Goal: Information Seeking & Learning: Find specific fact

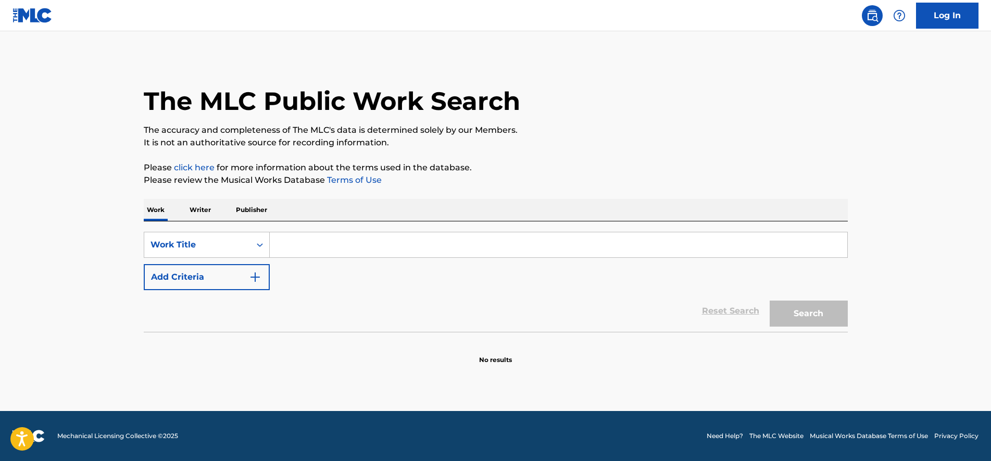
click at [322, 241] on input "Search Form" at bounding box center [558, 244] width 577 height 25
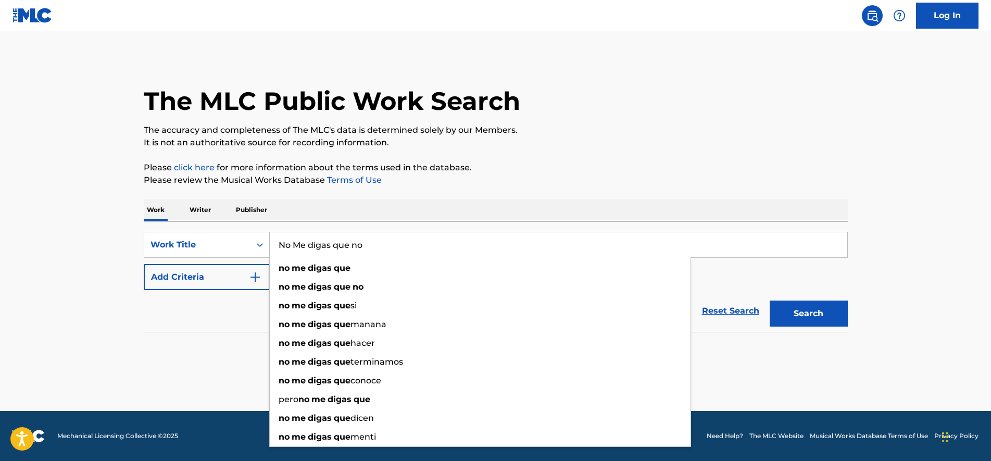
type input "No Me digas que no"
click at [169, 284] on button "Add Criteria" at bounding box center [207, 277] width 126 height 26
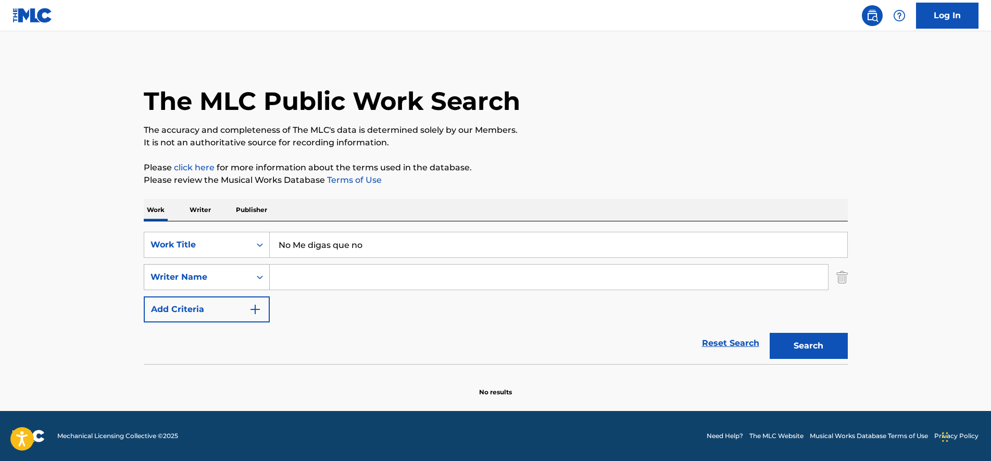
click at [237, 283] on div "Writer Name" at bounding box center [197, 277] width 94 height 12
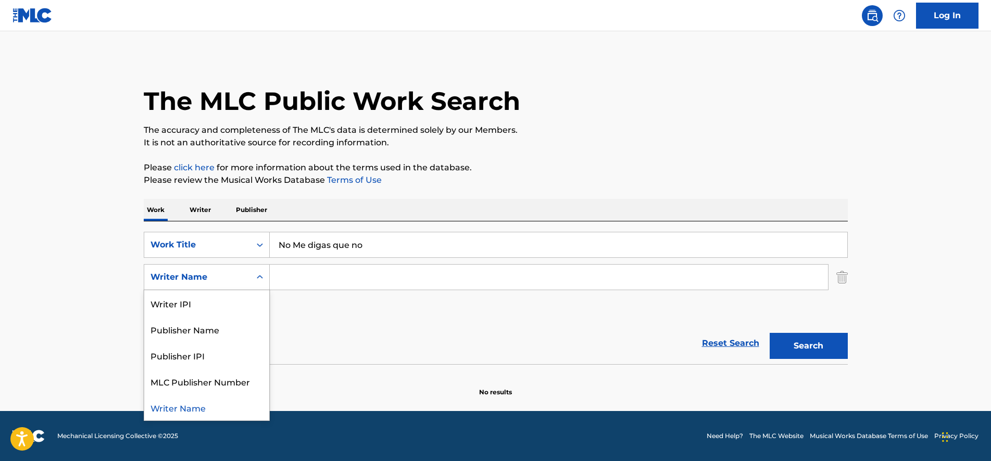
click at [232, 409] on div "Writer Name" at bounding box center [206, 407] width 125 height 26
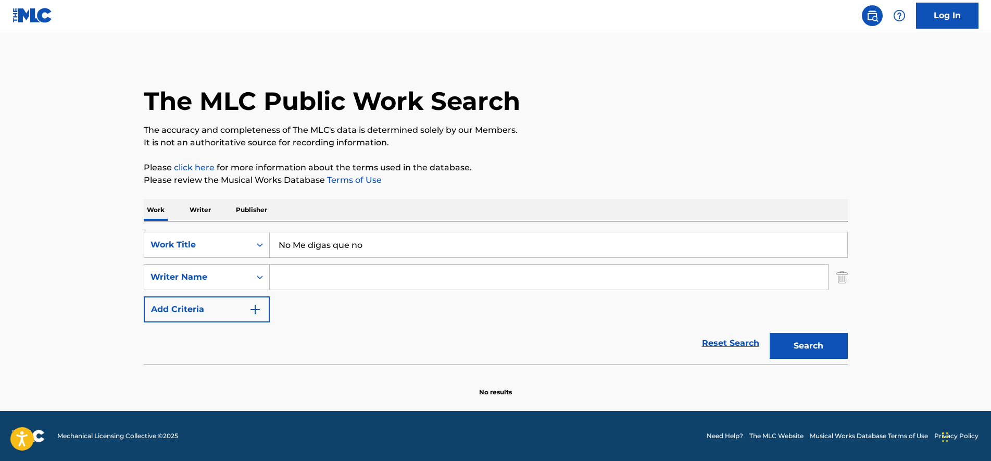
click at [338, 283] on input "Search Form" at bounding box center [549, 276] width 558 height 25
click at [358, 321] on span "y [PERSON_NAME] honoret" at bounding box center [367, 319] width 116 height 10
click at [814, 339] on button "Search" at bounding box center [808, 346] width 78 height 26
click at [314, 281] on input "[PERSON_NAME] honoret" at bounding box center [549, 276] width 558 height 25
type input "yameiry [PERSON_NAME] honoret"
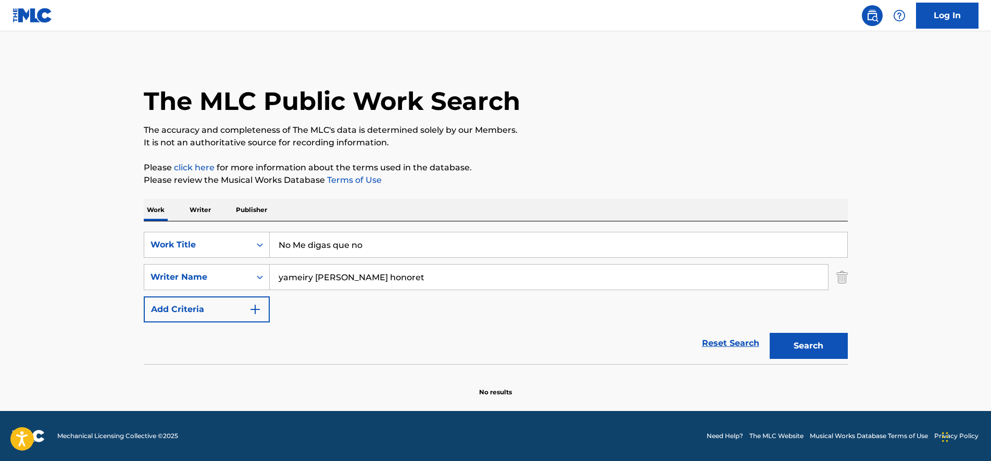
click at [769, 333] on button "Search" at bounding box center [808, 346] width 78 height 26
drag, startPoint x: 482, startPoint y: 272, endPoint x: 216, endPoint y: 273, distance: 266.0
click at [217, 273] on div "SearchWithCriteria5978d119-d70e-4ded-90e6-a7b0012cd9b9 Writer Name [PERSON_NAME…" at bounding box center [496, 277] width 704 height 26
click at [207, 209] on p "Writer" at bounding box center [200, 210] width 28 height 22
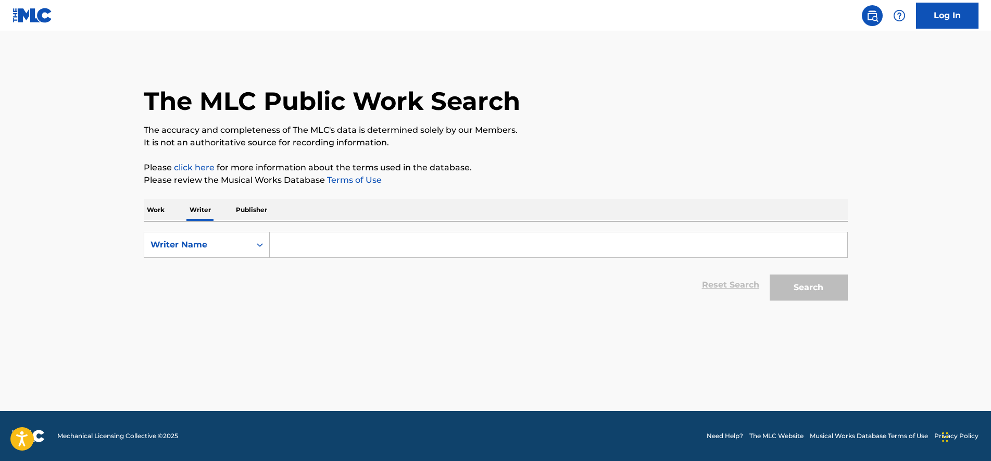
click at [288, 245] on input "Search Form" at bounding box center [558, 244] width 577 height 25
click at [233, 247] on div "Writer Name" at bounding box center [197, 244] width 94 height 12
click at [230, 300] on div "Writer Name" at bounding box center [206, 297] width 125 height 26
click at [343, 231] on div "SearchWithCriteriab4f199aa-b5c4-4259-87ae-0195a8bc50c8 Writer Name Reset Search…" at bounding box center [496, 263] width 704 height 84
click at [329, 236] on input "Search Form" at bounding box center [558, 244] width 577 height 25
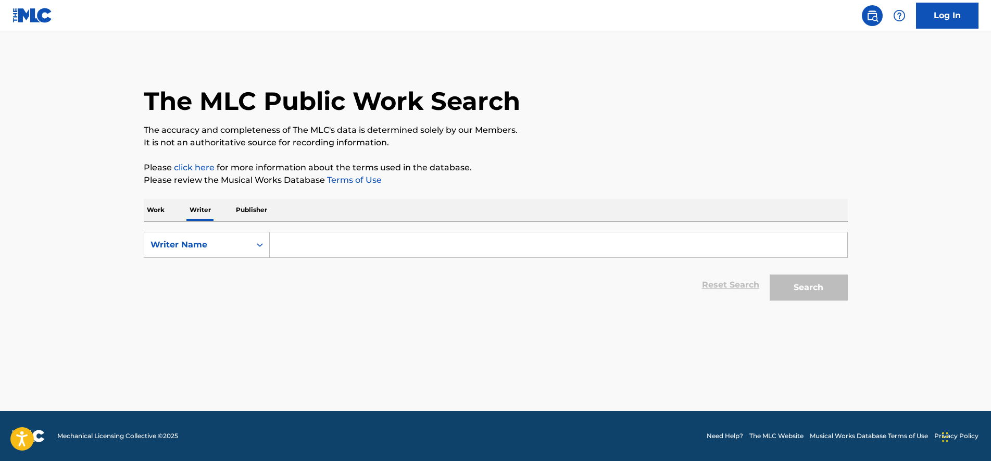
paste input "Yameiry [PERSON_NAME] Honoret,"
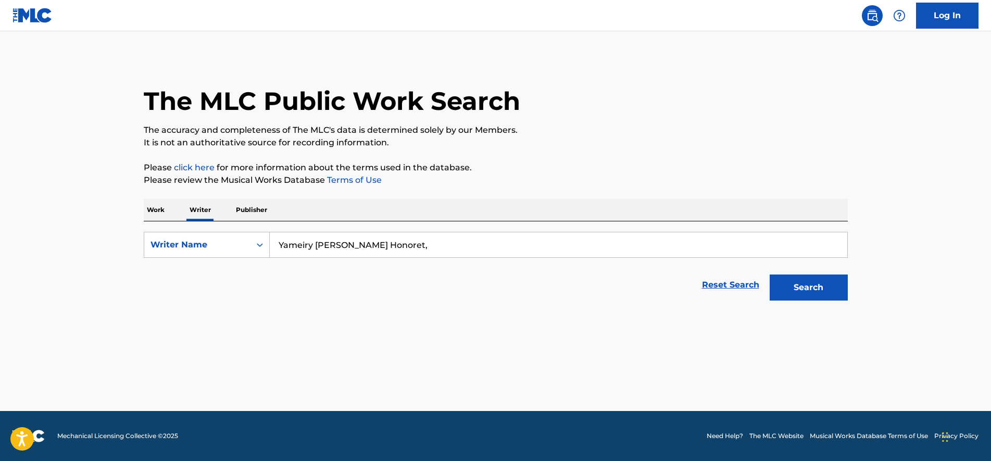
type input "Yameiry [PERSON_NAME] Honoret,"
drag, startPoint x: 789, startPoint y: 281, endPoint x: 779, endPoint y: 291, distance: 14.0
click at [791, 282] on button "Search" at bounding box center [808, 287] width 78 height 26
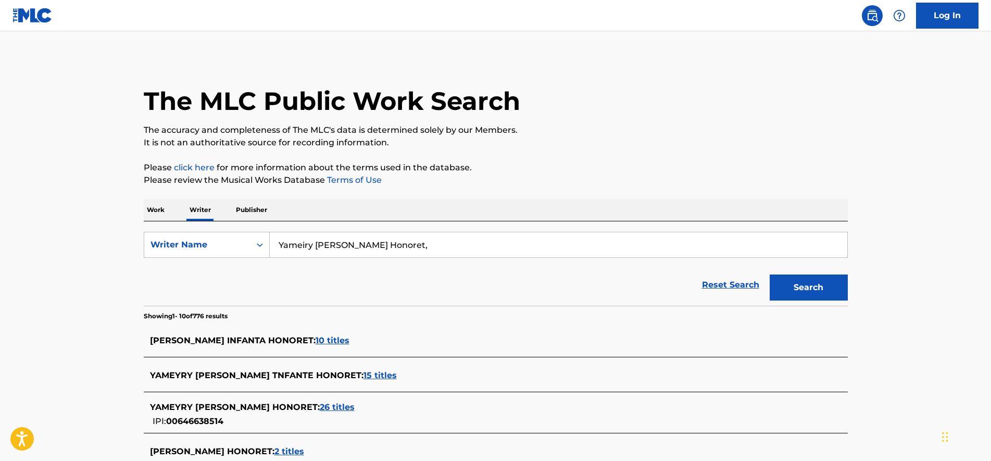
click at [363, 375] on span "15 titles" at bounding box center [379, 375] width 33 height 10
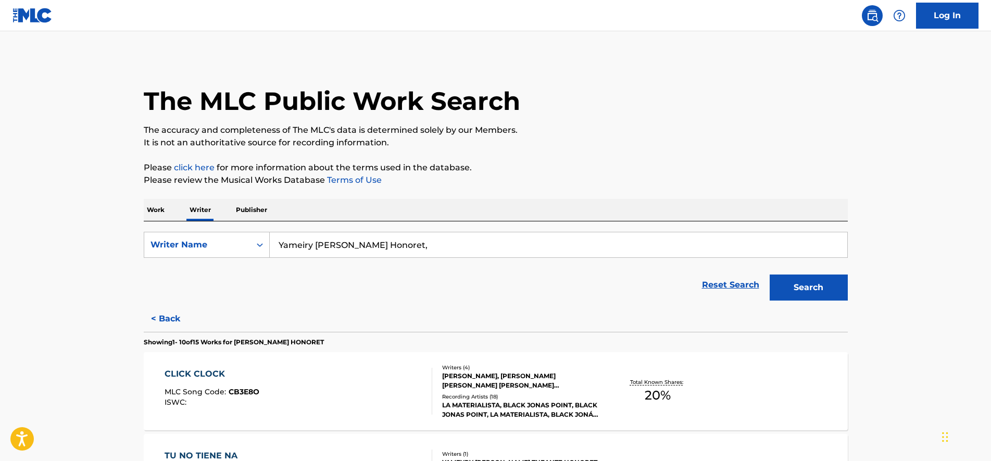
scroll to position [130, 0]
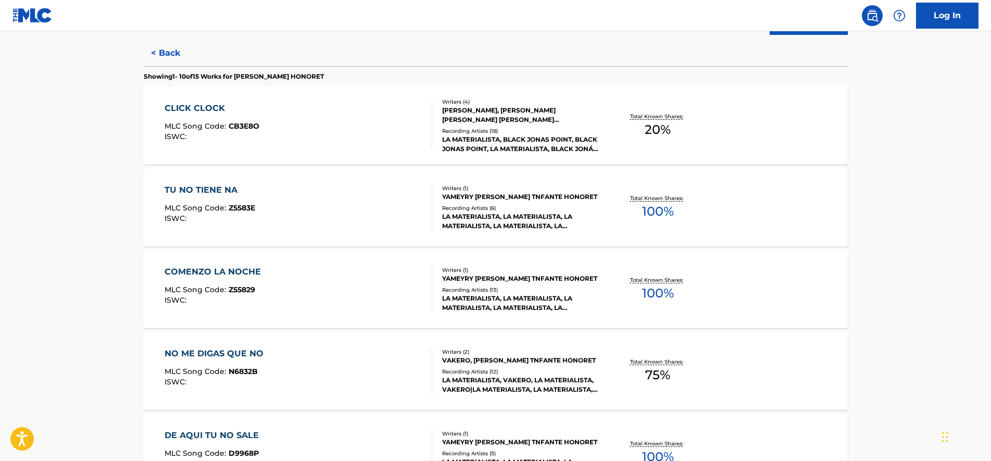
drag, startPoint x: 96, startPoint y: 214, endPoint x: 106, endPoint y: 233, distance: 21.2
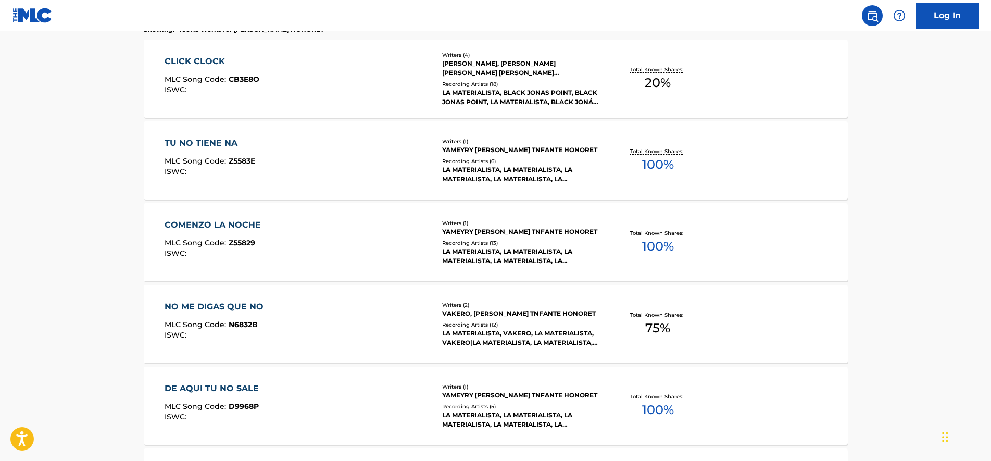
scroll to position [315, 0]
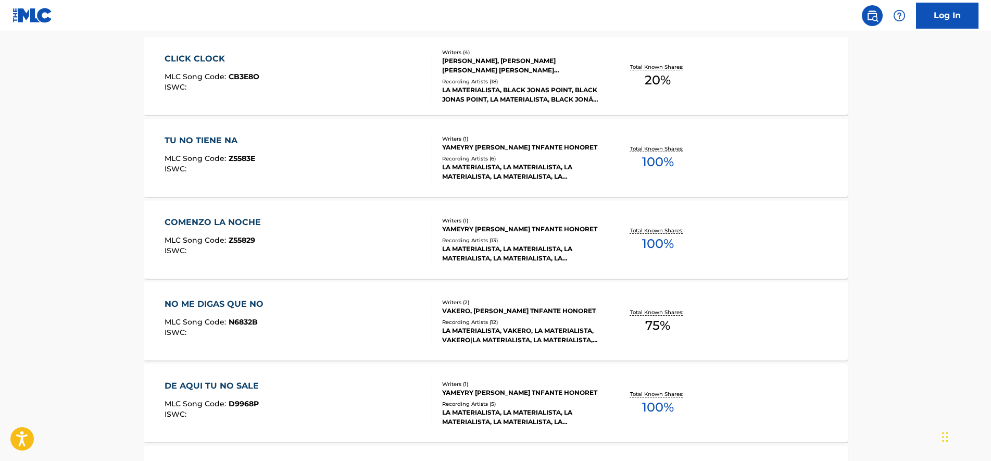
drag, startPoint x: 138, startPoint y: 189, endPoint x: 141, endPoint y: 202, distance: 13.2
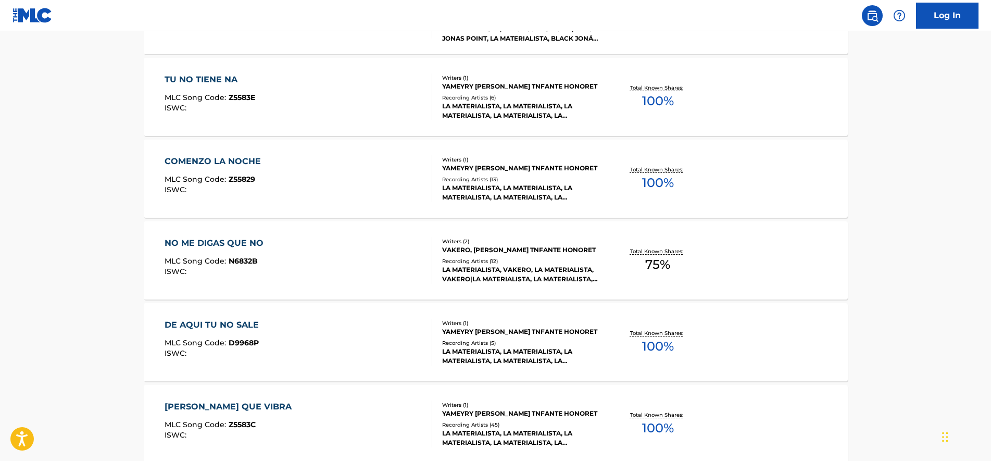
scroll to position [382, 0]
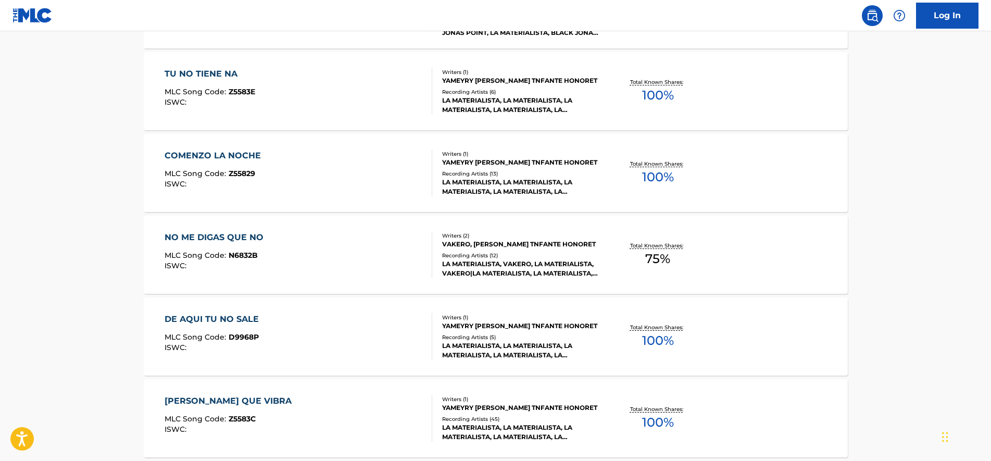
drag, startPoint x: 127, startPoint y: 204, endPoint x: 127, endPoint y: 219, distance: 15.1
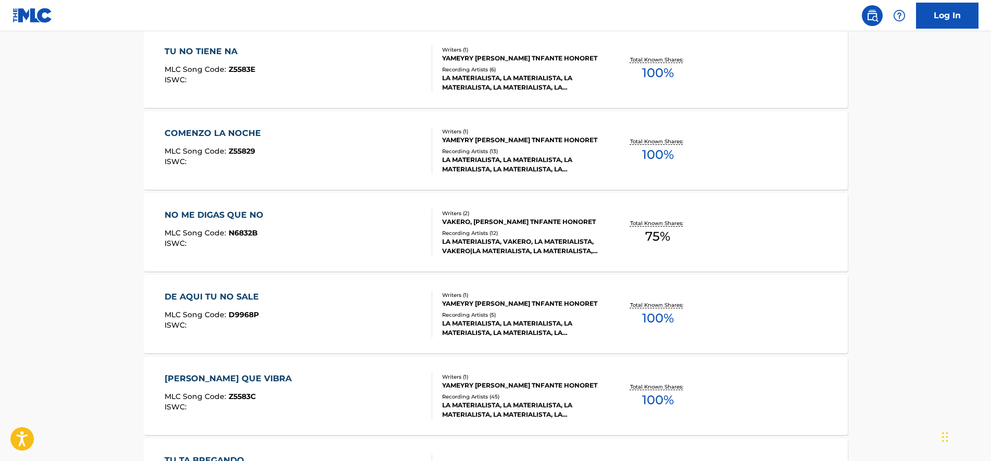
drag, startPoint x: 139, startPoint y: 198, endPoint x: 139, endPoint y: 216, distance: 17.2
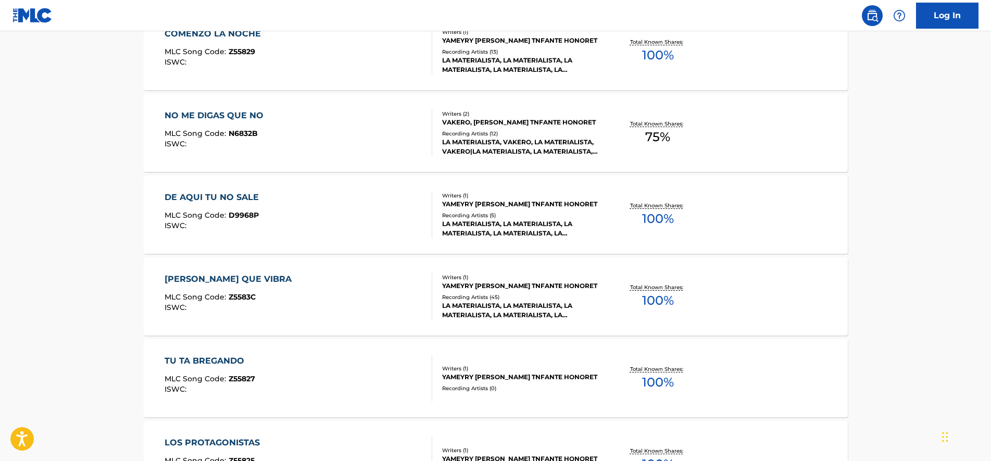
scroll to position [520, 0]
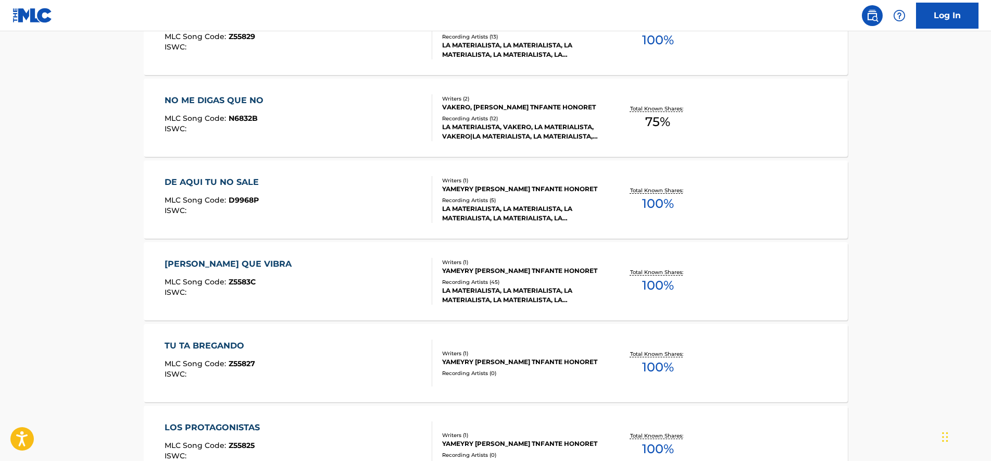
drag, startPoint x: 135, startPoint y: 209, endPoint x: 136, endPoint y: 239, distance: 30.8
click at [237, 285] on div "MLC Song Code : Z5583C" at bounding box center [231, 281] width 132 height 10
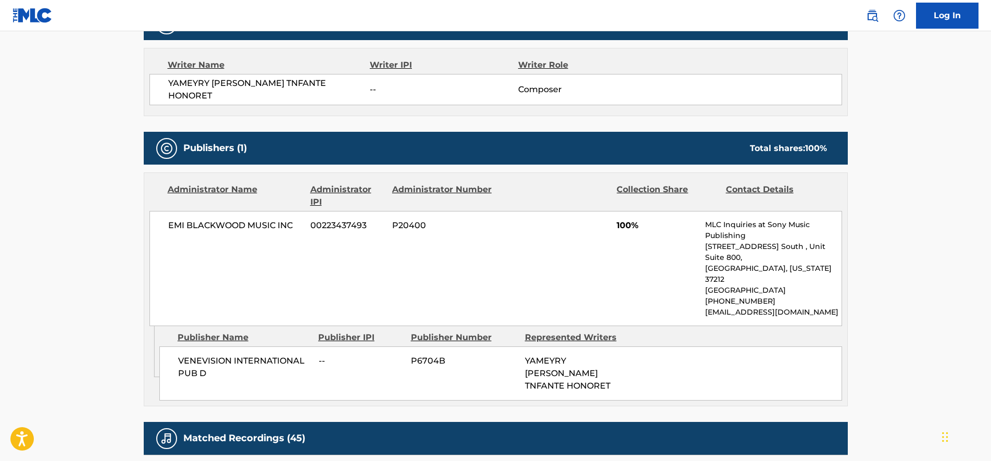
drag, startPoint x: 120, startPoint y: 218, endPoint x: 123, endPoint y: 235, distance: 18.0
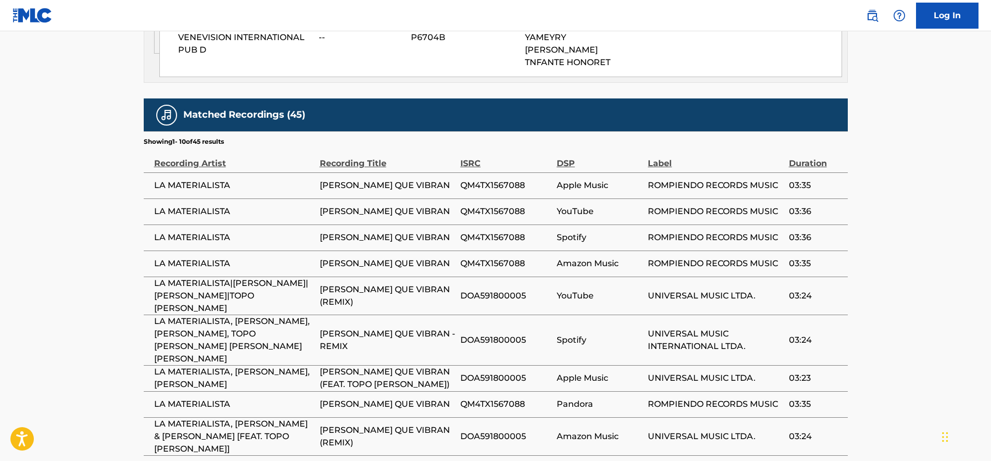
scroll to position [697, 0]
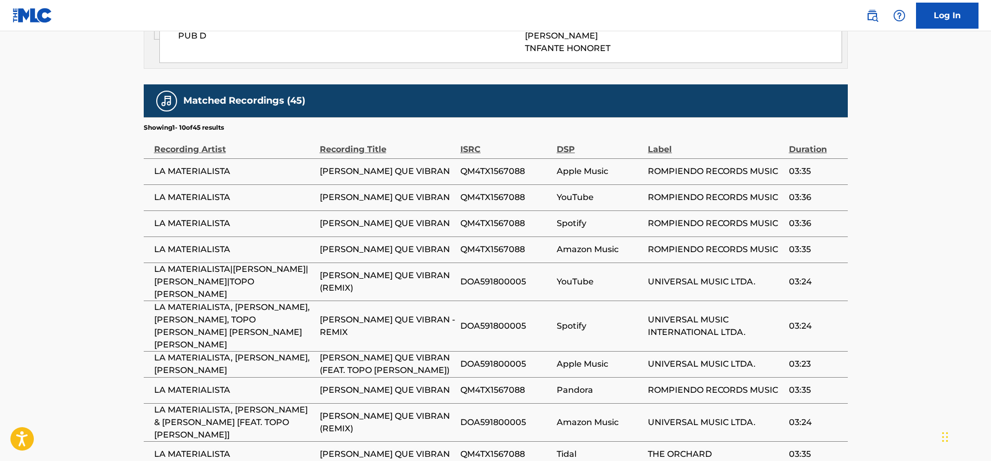
drag, startPoint x: 131, startPoint y: 200, endPoint x: 128, endPoint y: 224, distance: 24.2
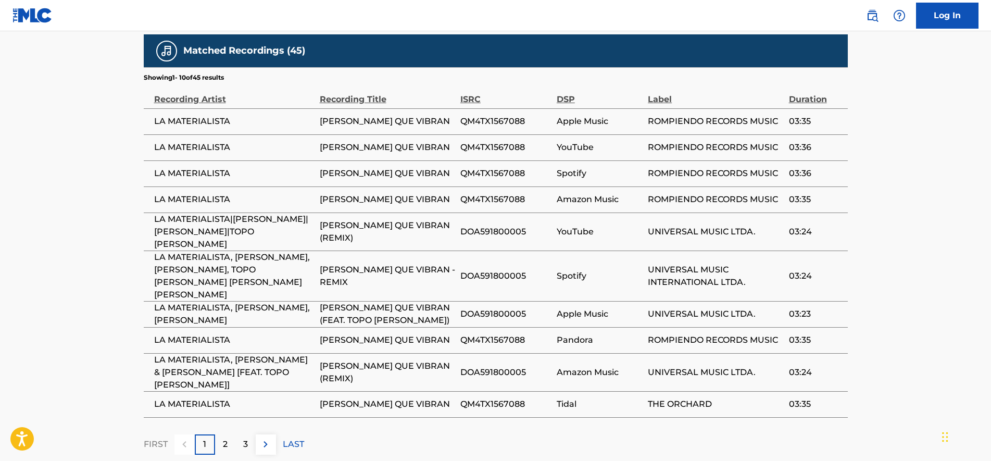
drag, startPoint x: 128, startPoint y: 224, endPoint x: 123, endPoint y: 261, distance: 37.8
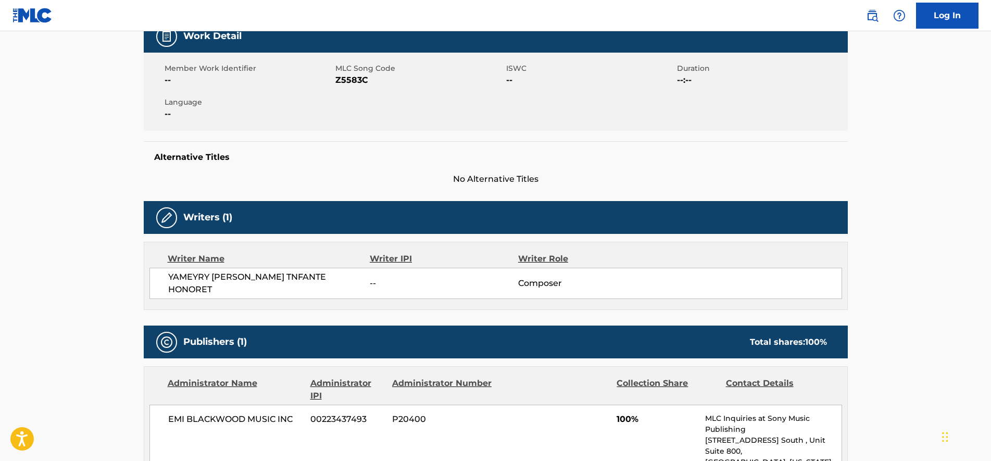
drag, startPoint x: 123, startPoint y: 261, endPoint x: 119, endPoint y: 144, distance: 117.2
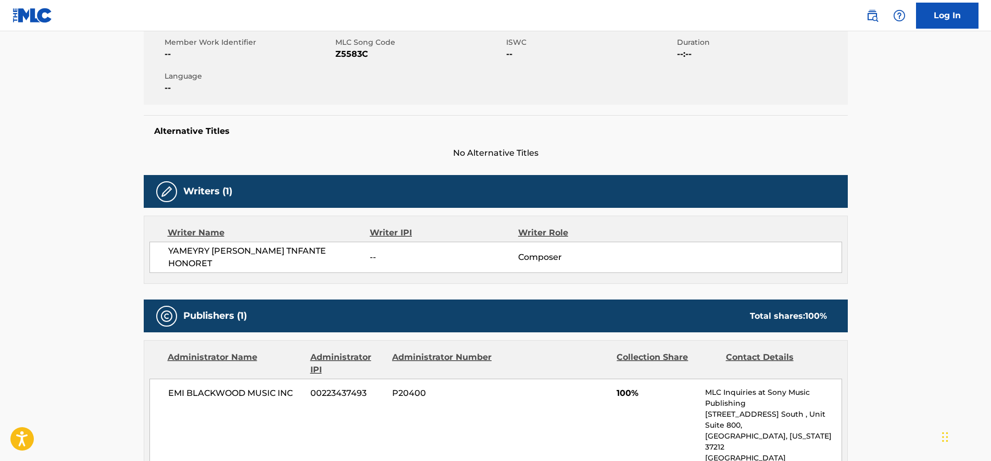
drag, startPoint x: 129, startPoint y: 154, endPoint x: 131, endPoint y: 235, distance: 81.2
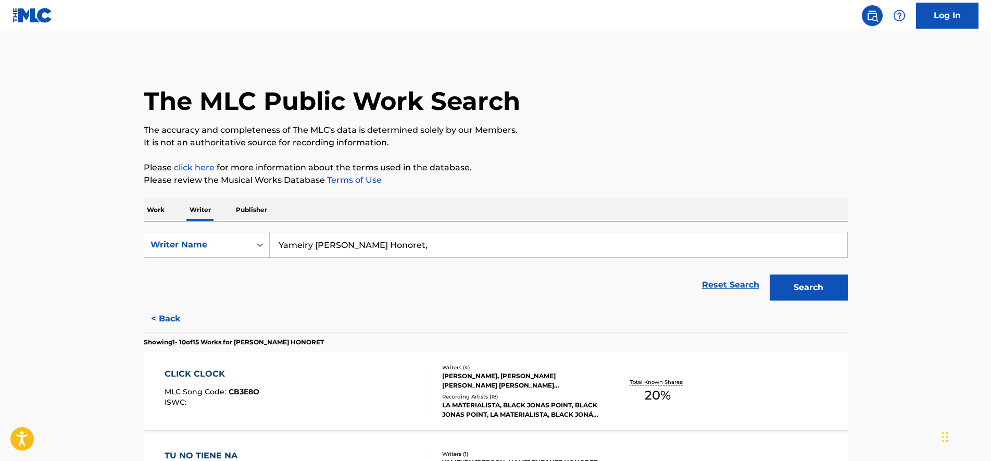
scroll to position [195, 0]
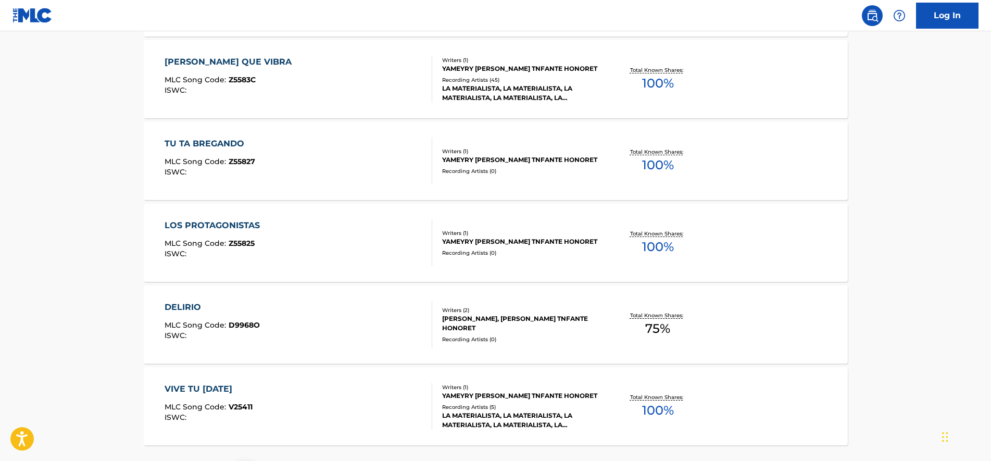
drag, startPoint x: 124, startPoint y: 218, endPoint x: 130, endPoint y: 247, distance: 29.6
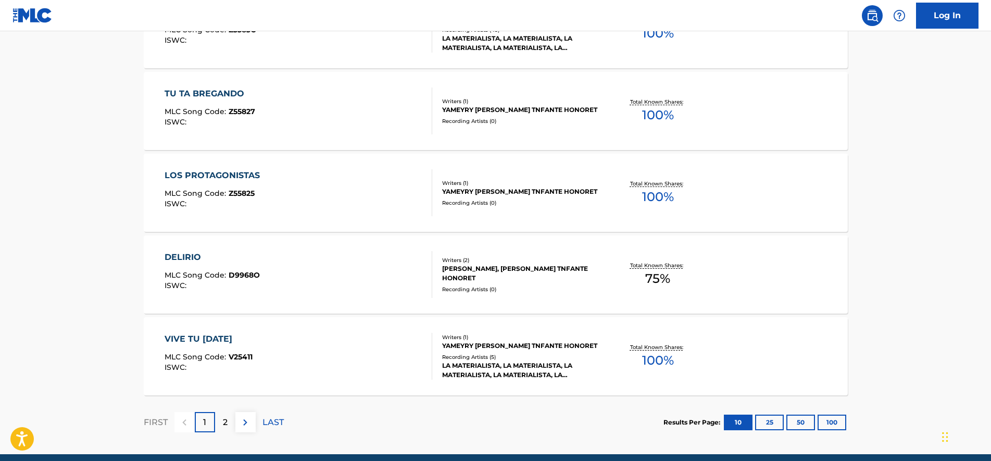
scroll to position [777, 0]
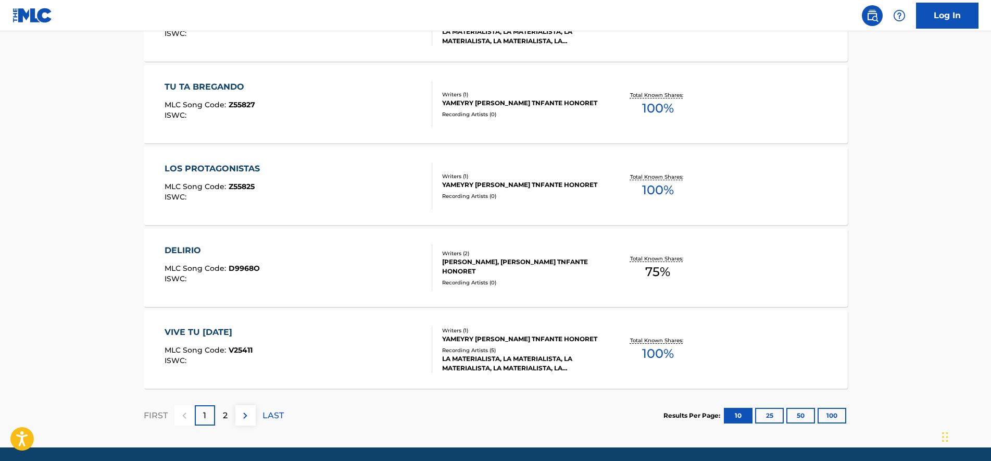
drag, startPoint x: 129, startPoint y: 222, endPoint x: 131, endPoint y: 244, distance: 22.0
click at [349, 336] on div "VIVE TU [DATE] MLC Song Code : V25411 ISWC :" at bounding box center [299, 349] width 268 height 47
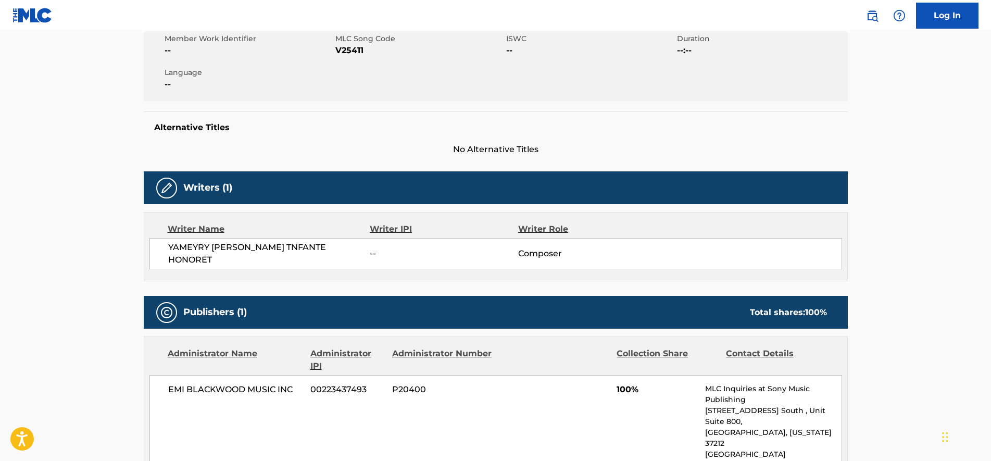
scroll to position [226, 0]
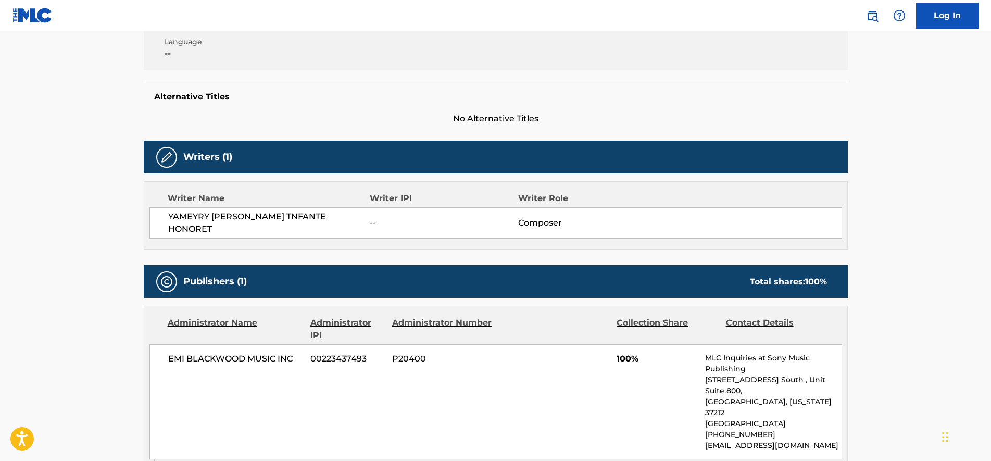
drag, startPoint x: 359, startPoint y: 209, endPoint x: 362, endPoint y: 253, distance: 43.3
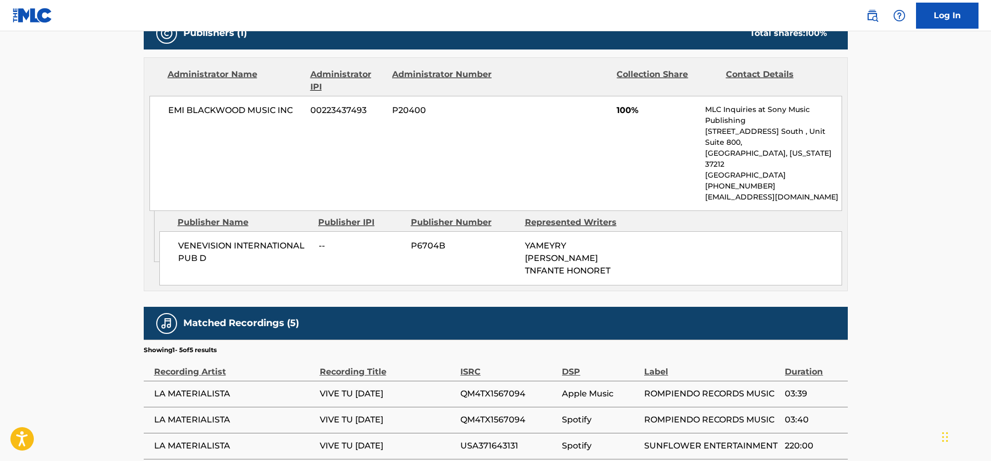
scroll to position [523, 0]
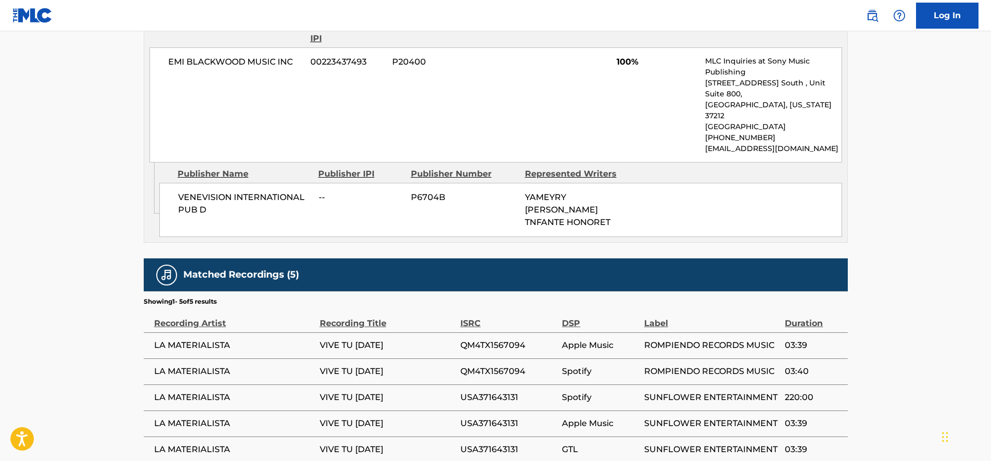
drag, startPoint x: 437, startPoint y: 198, endPoint x: 435, endPoint y: 237, distance: 39.1
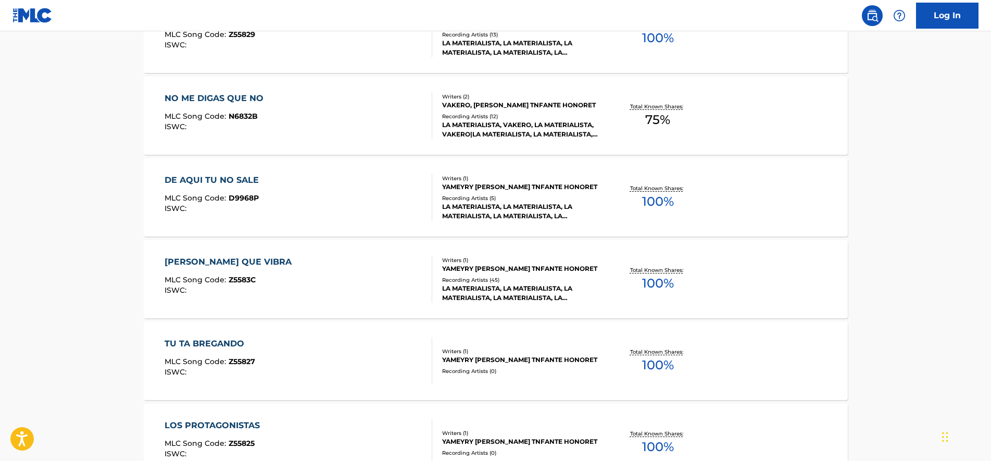
scroll to position [651, 0]
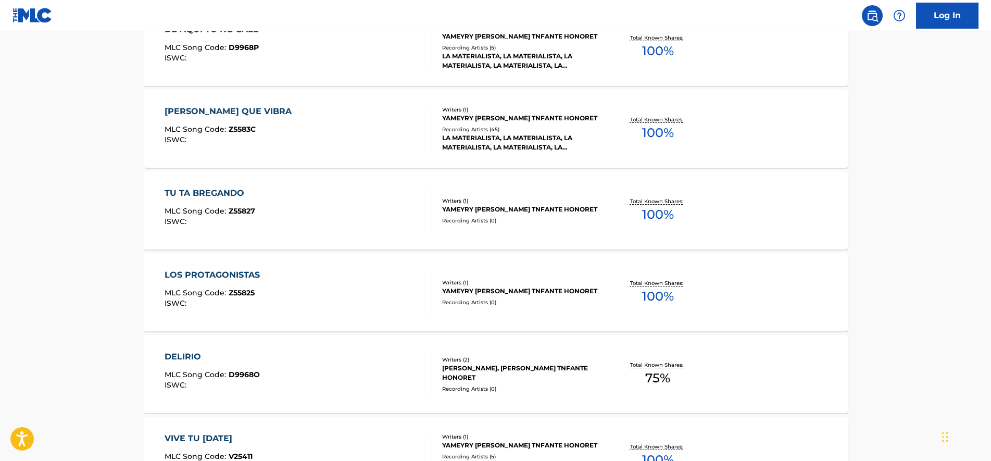
drag, startPoint x: 108, startPoint y: 191, endPoint x: 109, endPoint y: 220, distance: 28.7
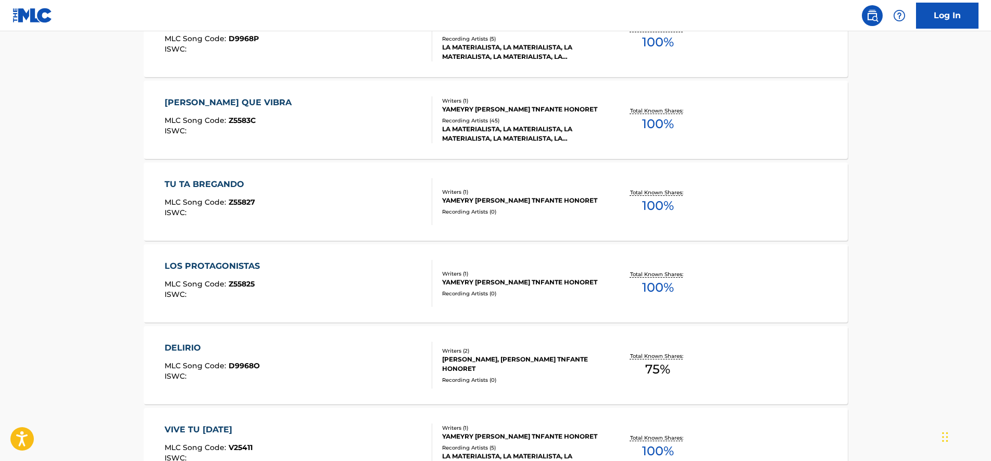
scroll to position [810, 0]
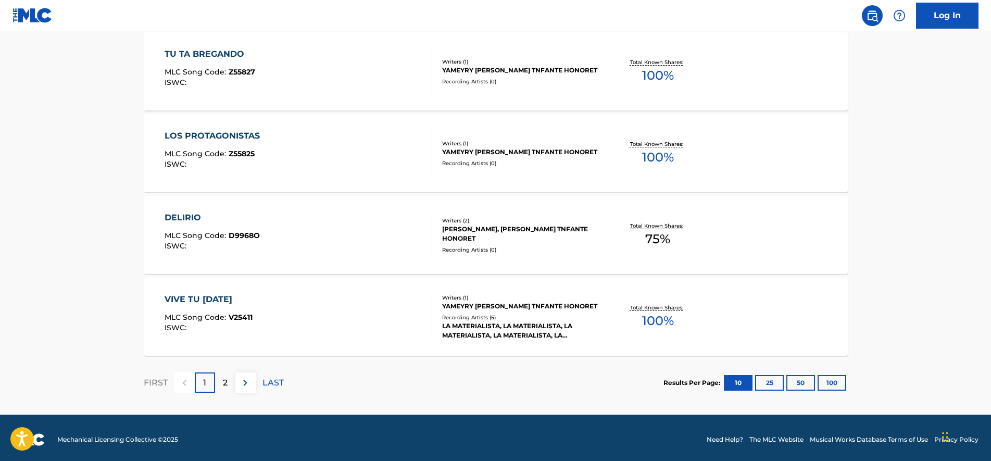
click at [226, 386] on p "2" at bounding box center [225, 382] width 5 height 12
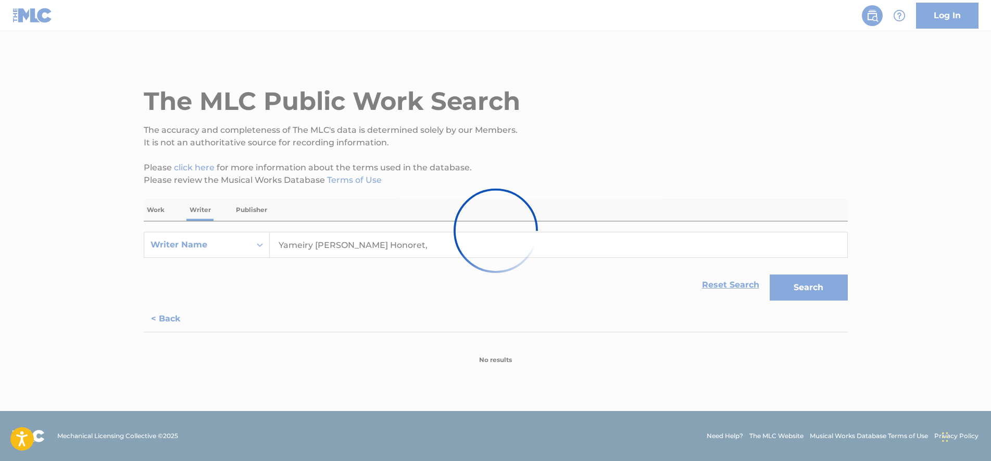
scroll to position [0, 0]
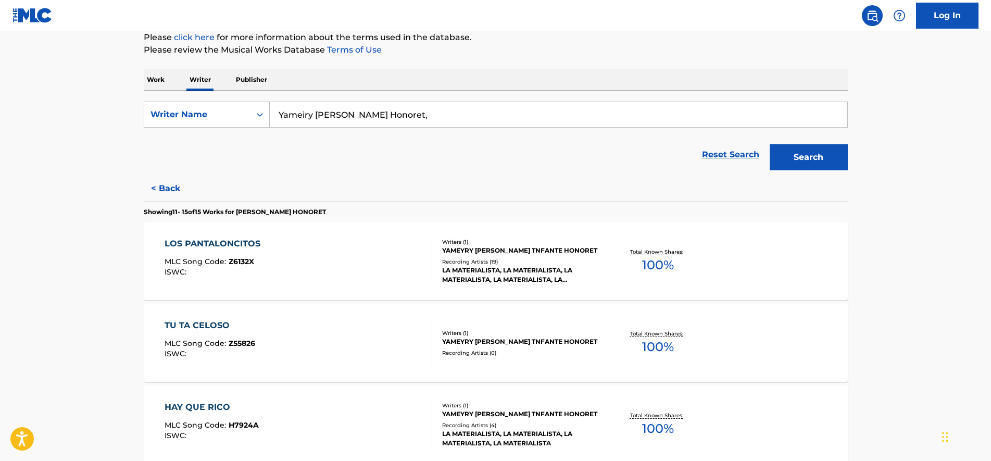
drag, startPoint x: 105, startPoint y: 214, endPoint x: 110, endPoint y: 244, distance: 29.5
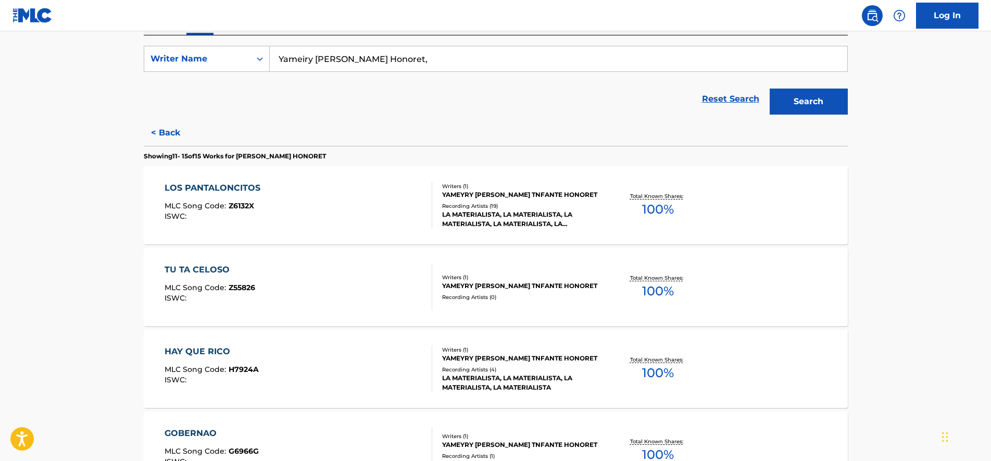
drag, startPoint x: 142, startPoint y: 201, endPoint x: 144, endPoint y: 213, distance: 12.8
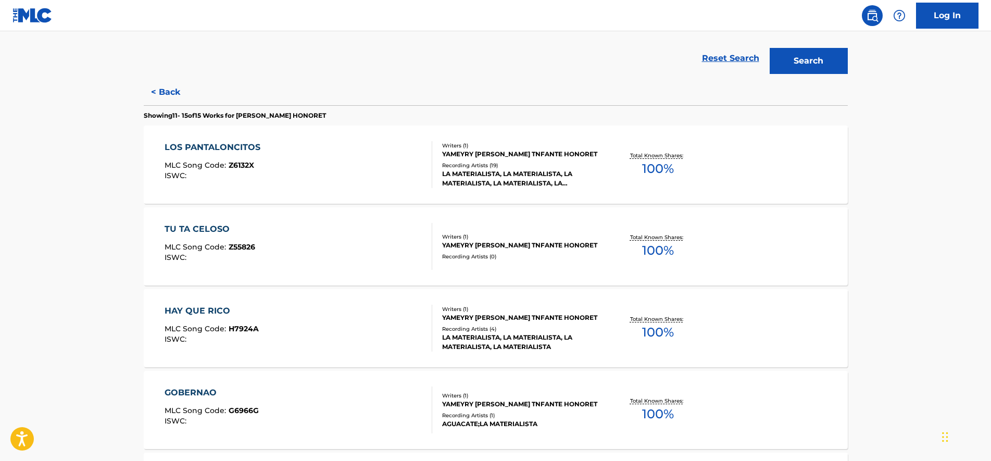
scroll to position [236, 0]
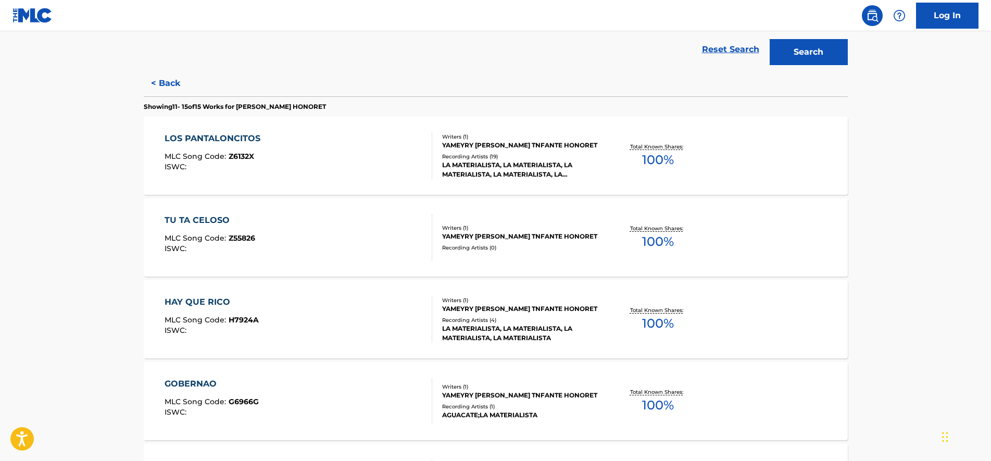
drag, startPoint x: 130, startPoint y: 206, endPoint x: 133, endPoint y: 223, distance: 17.5
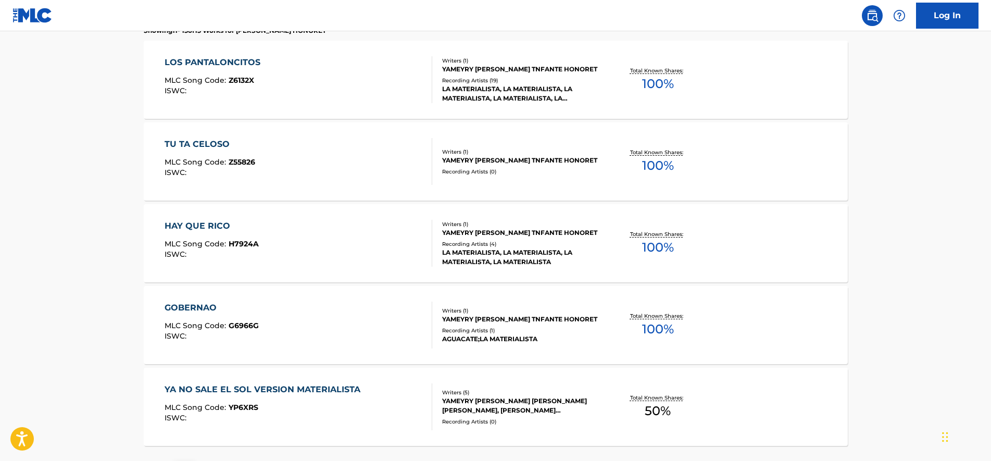
drag, startPoint x: 136, startPoint y: 208, endPoint x: 141, endPoint y: 231, distance: 23.4
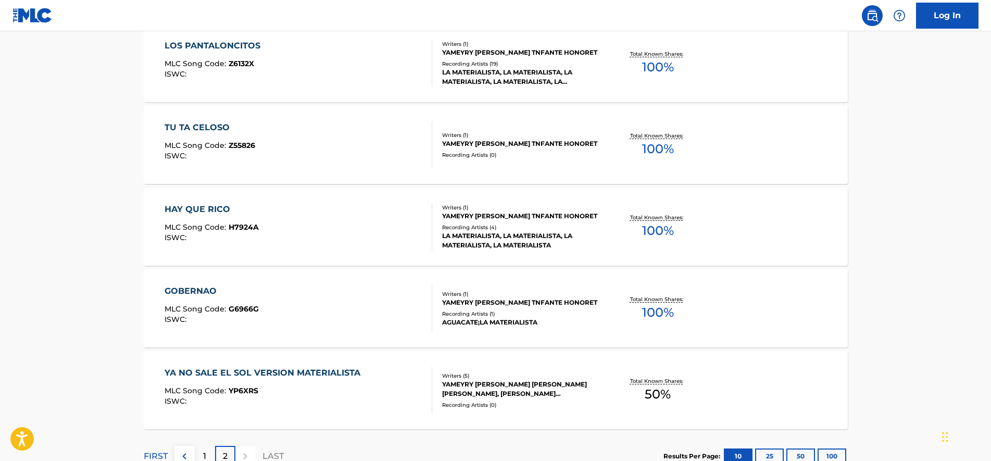
drag, startPoint x: 126, startPoint y: 198, endPoint x: 129, endPoint y: 213, distance: 15.4
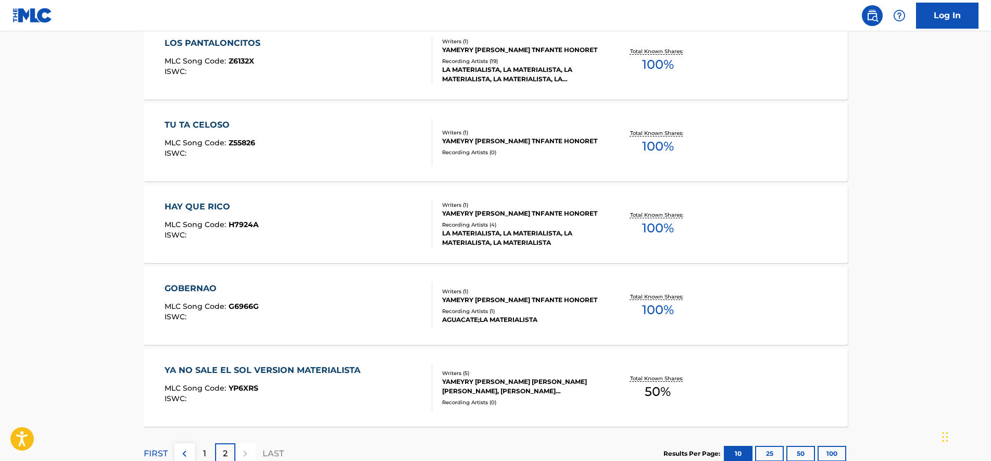
click at [279, 221] on div "HAY QUE RICO MLC Song Code : H7924A ISWC :" at bounding box center [299, 223] width 268 height 47
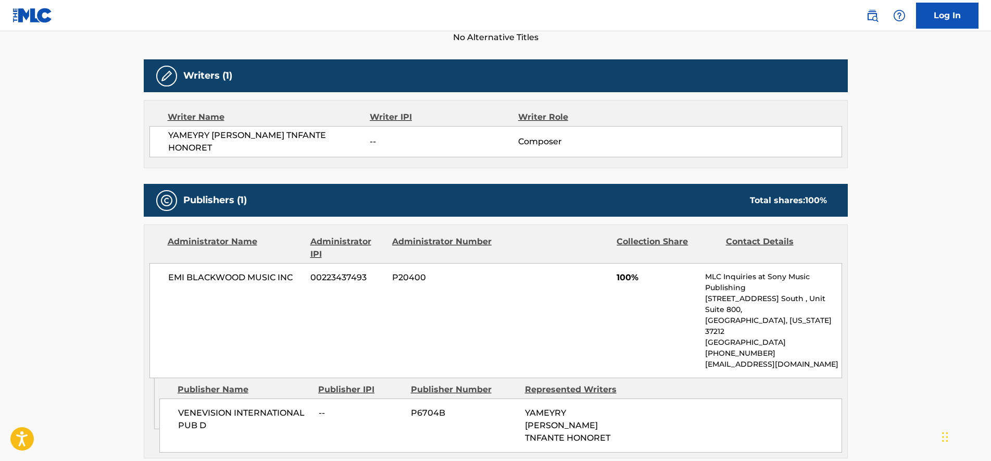
drag, startPoint x: 286, startPoint y: 210, endPoint x: 282, endPoint y: 253, distance: 42.9
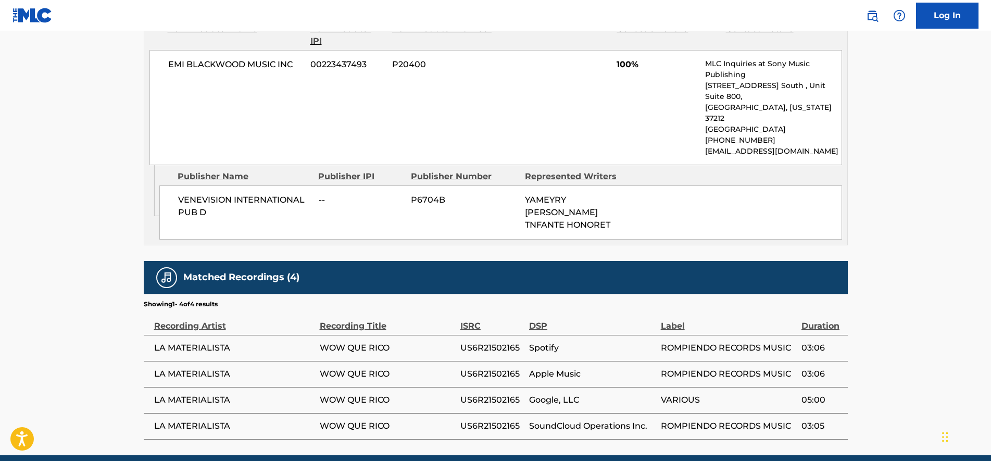
drag, startPoint x: 297, startPoint y: 261, endPoint x: 299, endPoint y: 293, distance: 31.8
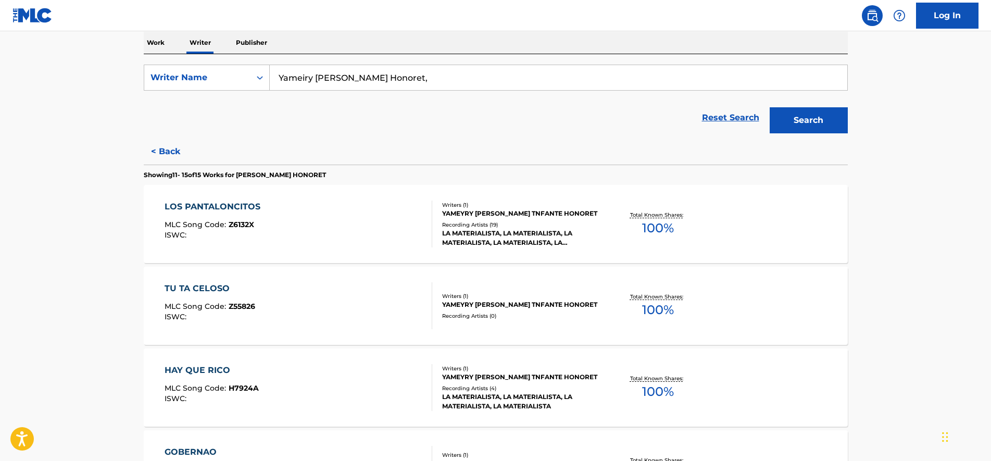
drag, startPoint x: 142, startPoint y: 155, endPoint x: 134, endPoint y: 198, distance: 43.9
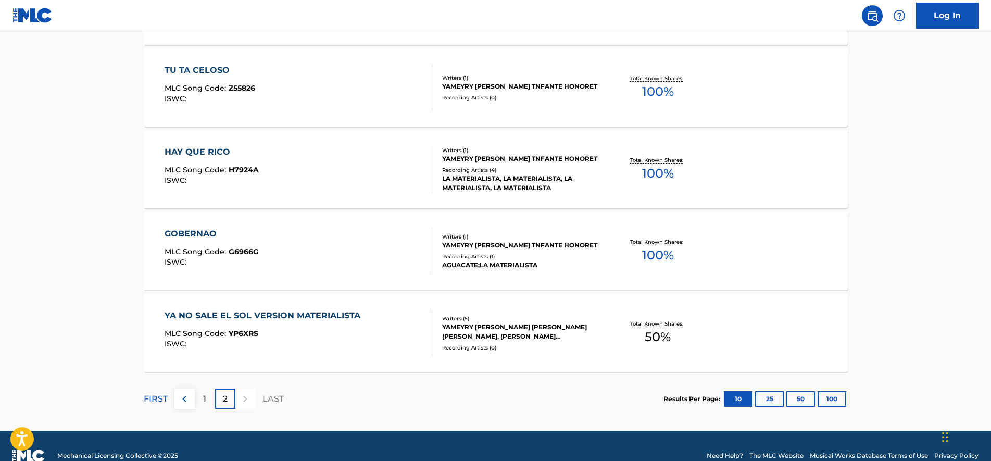
drag, startPoint x: 113, startPoint y: 204, endPoint x: 119, endPoint y: 235, distance: 31.2
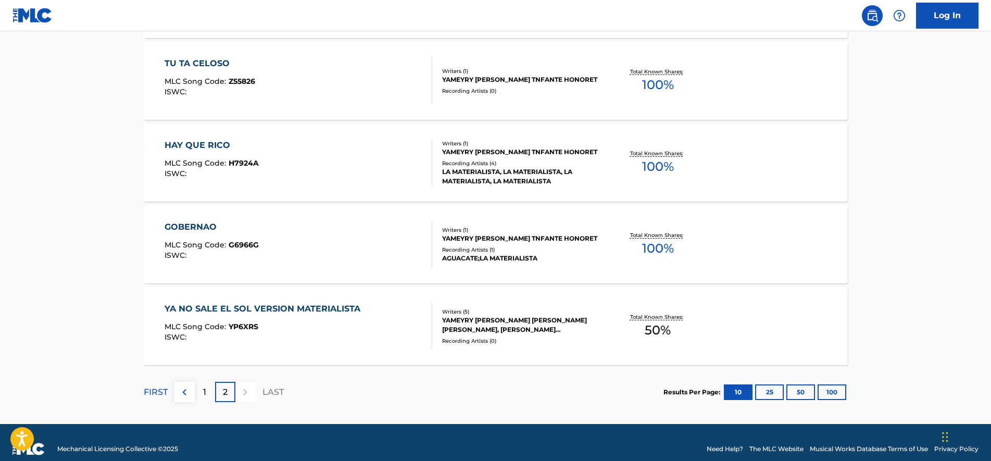
click at [270, 246] on div "GOBERNAO MLC Song Code : G6966G ISWC :" at bounding box center [299, 244] width 268 height 47
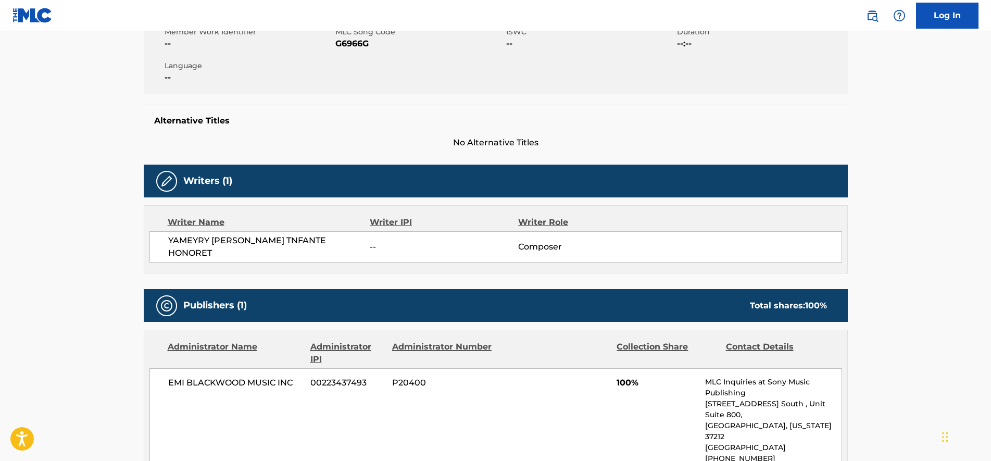
drag, startPoint x: 329, startPoint y: 179, endPoint x: 327, endPoint y: 219, distance: 40.7
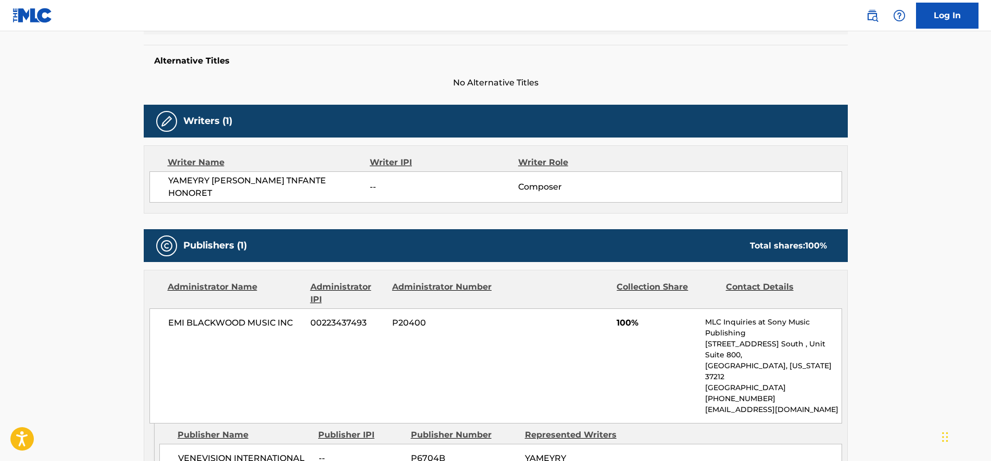
scroll to position [335, 0]
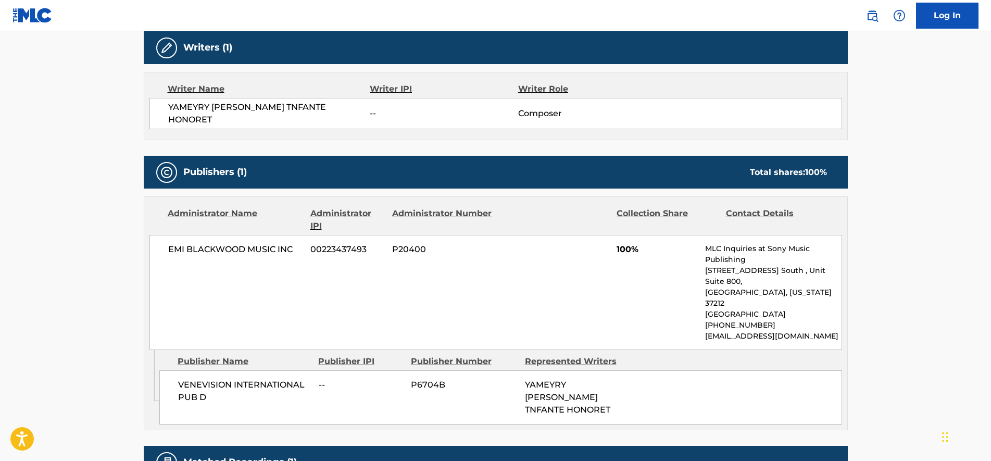
drag, startPoint x: 327, startPoint y: 219, endPoint x: 327, endPoint y: 266, distance: 46.9
drag, startPoint x: 228, startPoint y: 247, endPoint x: 297, endPoint y: 249, distance: 68.8
click at [297, 249] on div "EMI [PERSON_NAME] MUSIC INC 00223437493 P20400 100% MLC Inquiries at Sony Music…" at bounding box center [495, 292] width 692 height 115
copy span "EMI BLACKWOOD MUSIC INC"
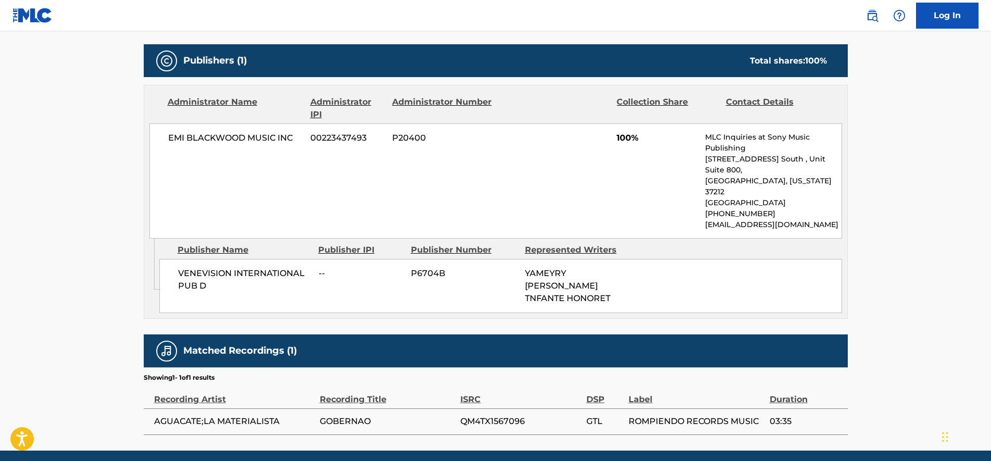
click at [493, 174] on div "EMI [PERSON_NAME] MUSIC INC 00223437493 P20400 100% MLC Inquiries at Sony Music…" at bounding box center [495, 180] width 692 height 115
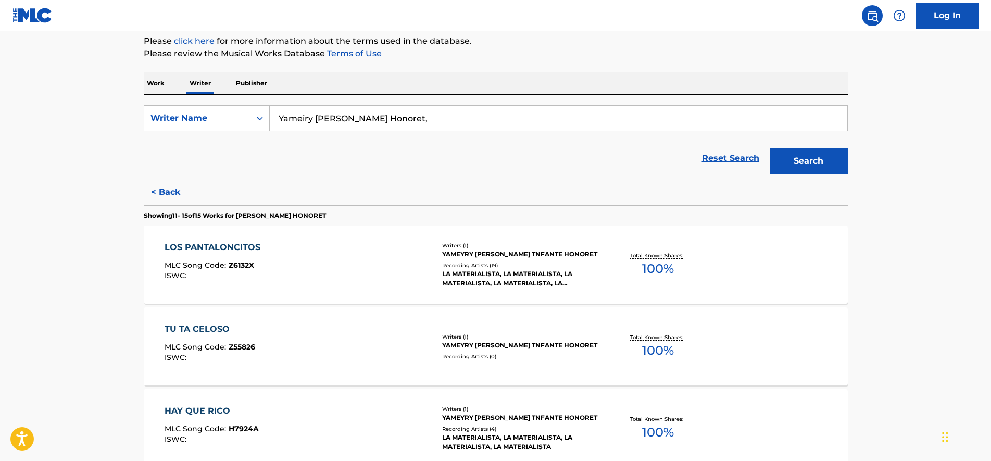
drag, startPoint x: 133, startPoint y: 175, endPoint x: 135, endPoint y: 225, distance: 49.5
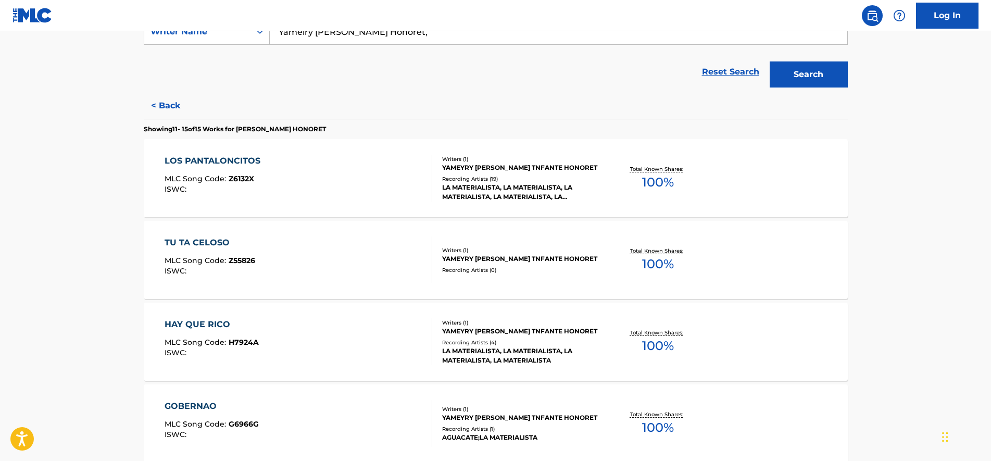
drag, startPoint x: 138, startPoint y: 180, endPoint x: 136, endPoint y: 219, distance: 39.1
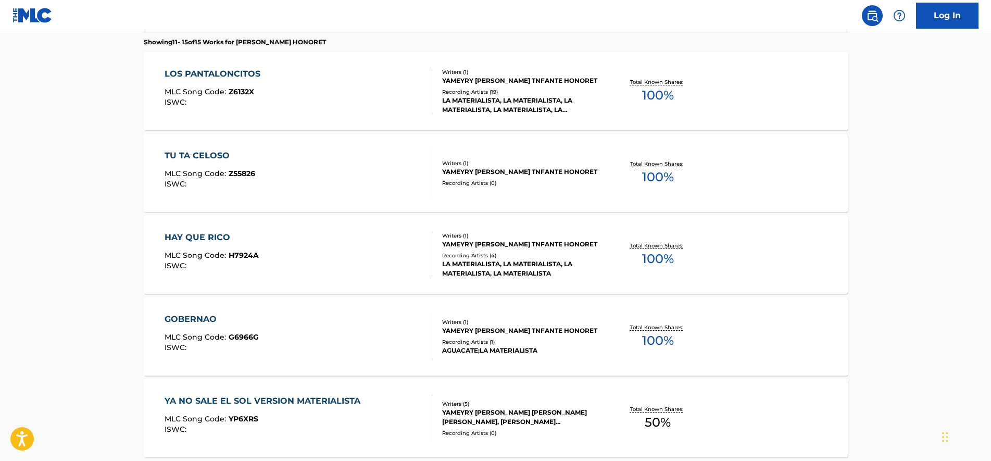
drag, startPoint x: 136, startPoint y: 193, endPoint x: 136, endPoint y: 213, distance: 19.8
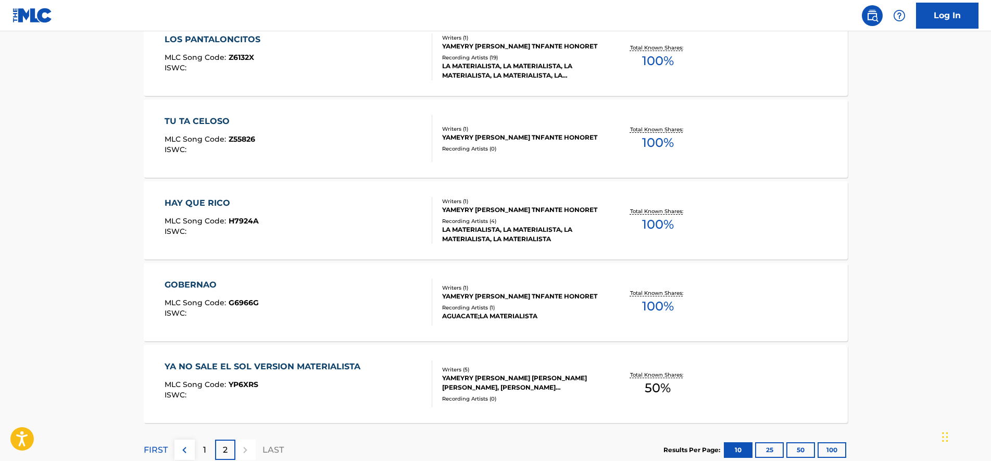
scroll to position [339, 0]
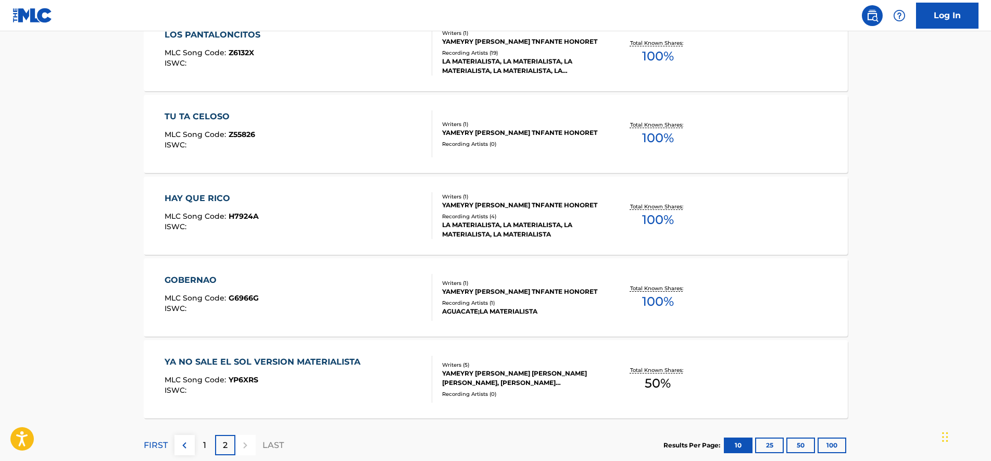
drag, startPoint x: 133, startPoint y: 158, endPoint x: 134, endPoint y: 176, distance: 18.3
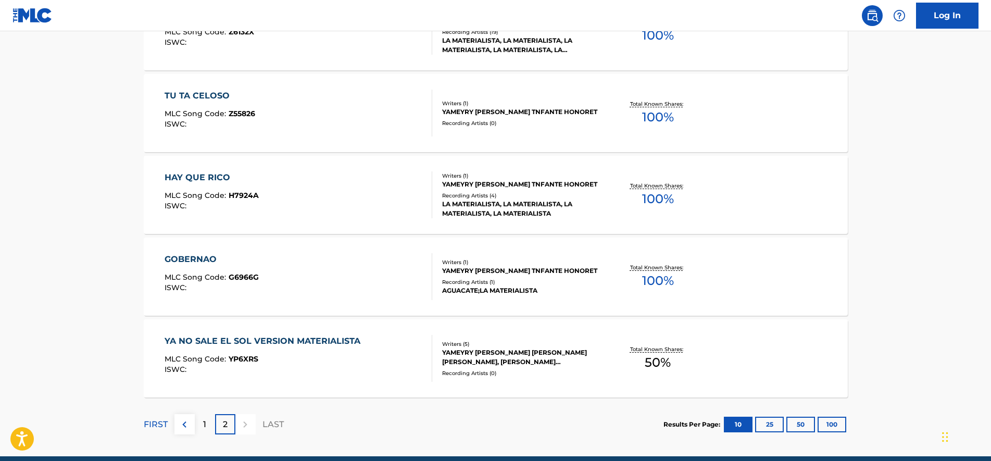
scroll to position [369, 0]
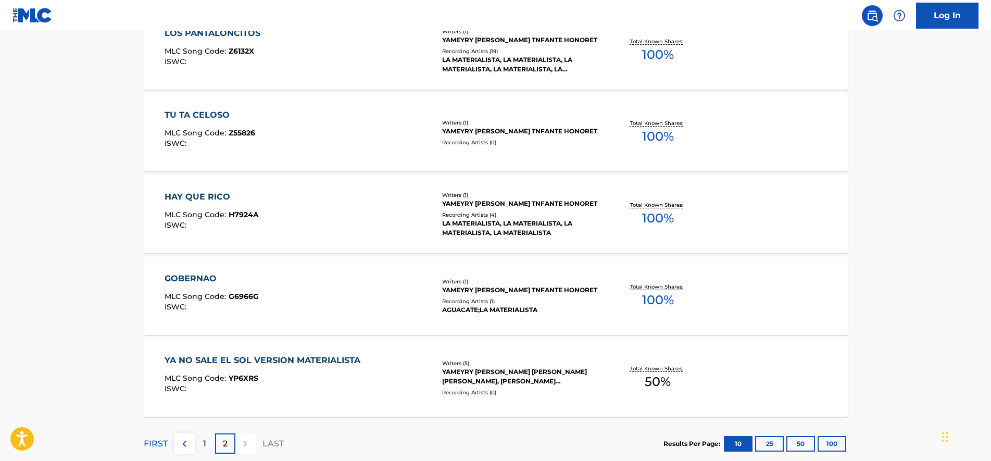
drag, startPoint x: 136, startPoint y: 176, endPoint x: 135, endPoint y: 149, distance: 27.1
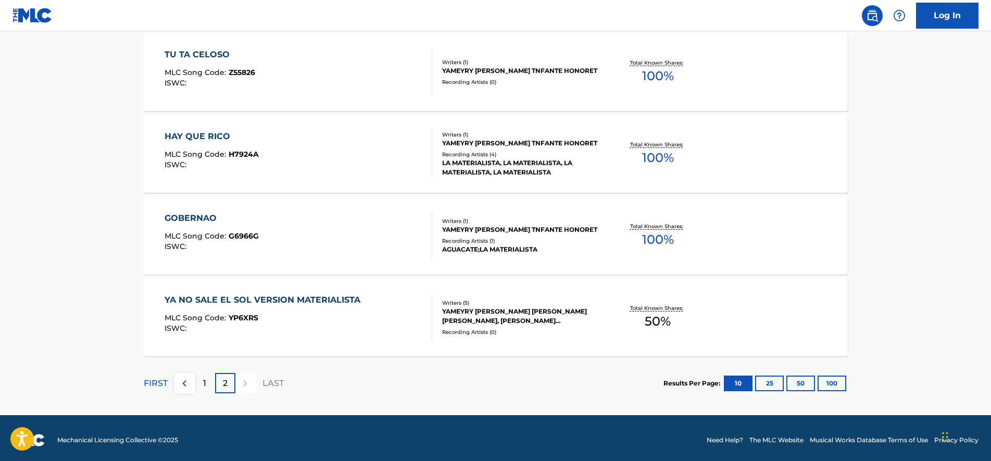
scroll to position [405, 0]
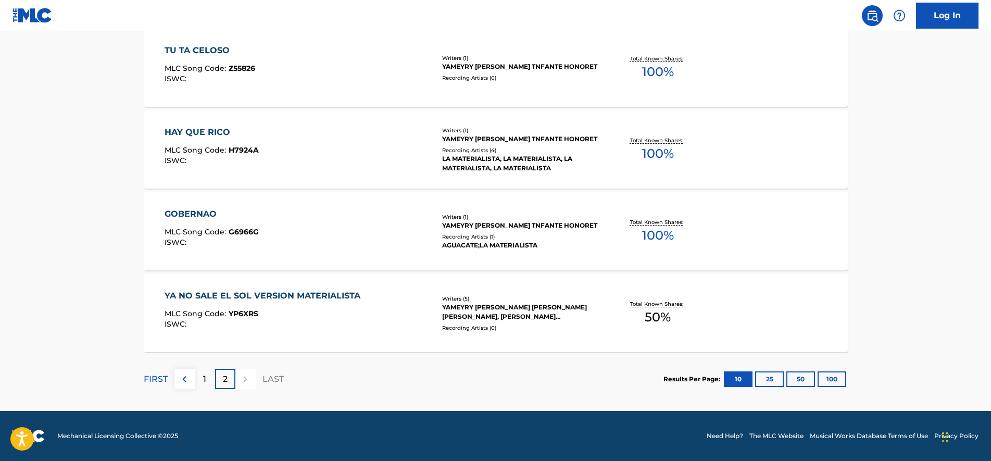
drag, startPoint x: 135, startPoint y: 149, endPoint x: 137, endPoint y: 178, distance: 28.2
click at [301, 301] on div "YA NO SALE EL SOL VERSION MATERIALISTA" at bounding box center [265, 295] width 201 height 12
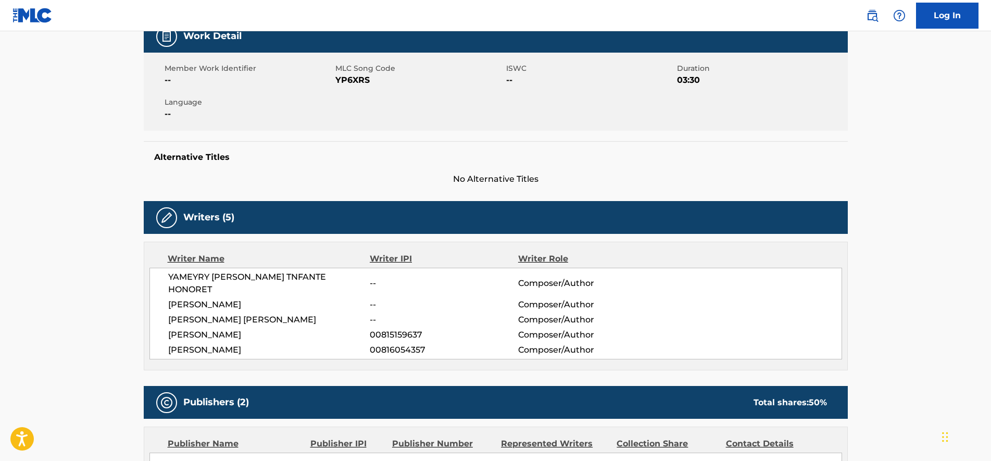
drag, startPoint x: 121, startPoint y: 199, endPoint x: 121, endPoint y: 250, distance: 51.5
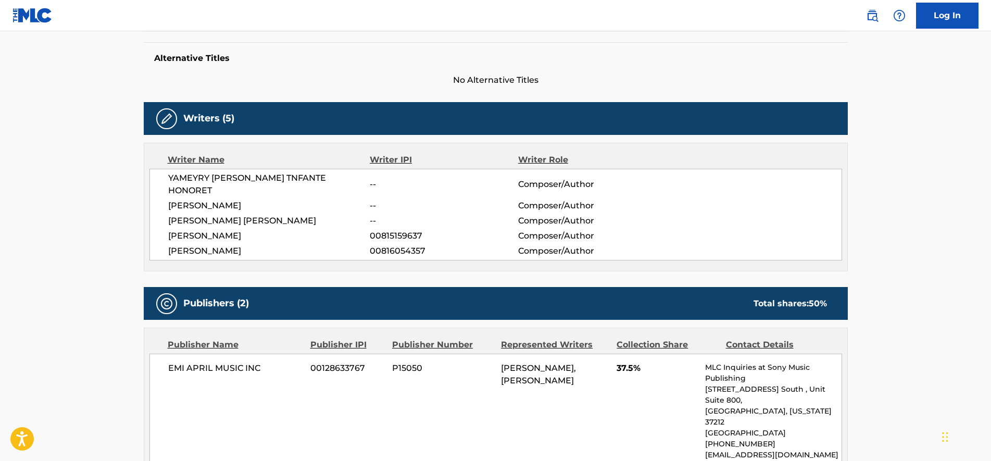
scroll to position [292, 0]
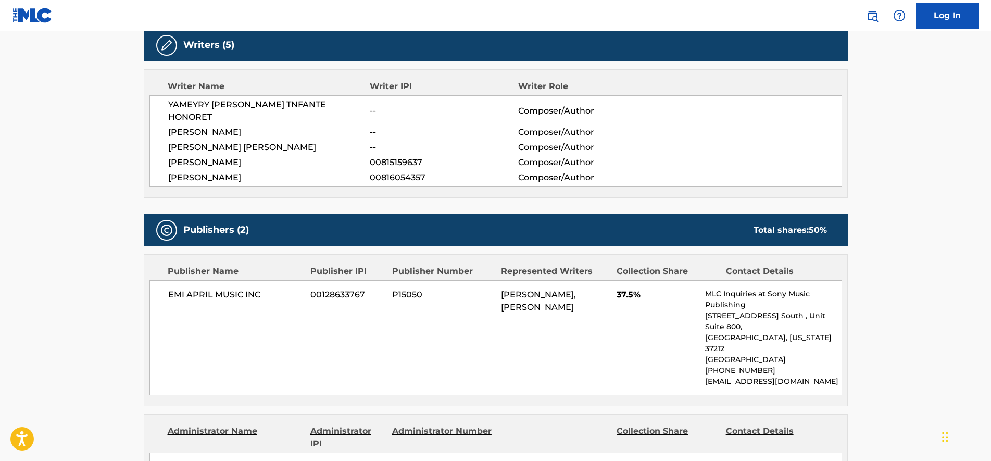
drag, startPoint x: 129, startPoint y: 255, endPoint x: 129, endPoint y: 270, distance: 14.6
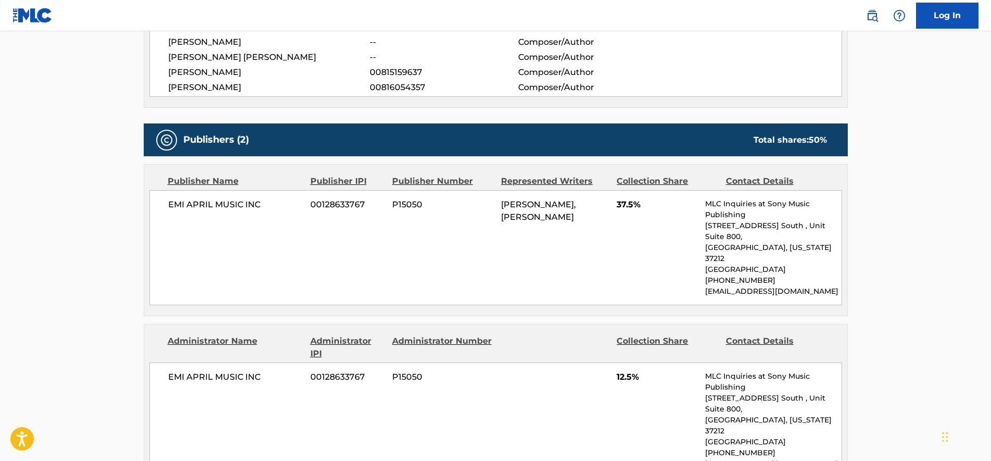
drag, startPoint x: 144, startPoint y: 171, endPoint x: 145, endPoint y: 206, distance: 34.9
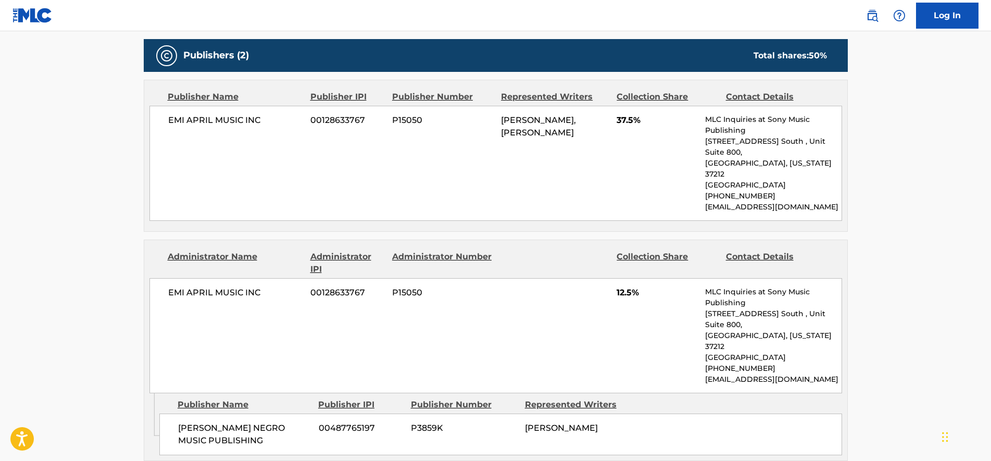
drag, startPoint x: 145, startPoint y: 206, endPoint x: 145, endPoint y: 240, distance: 34.4
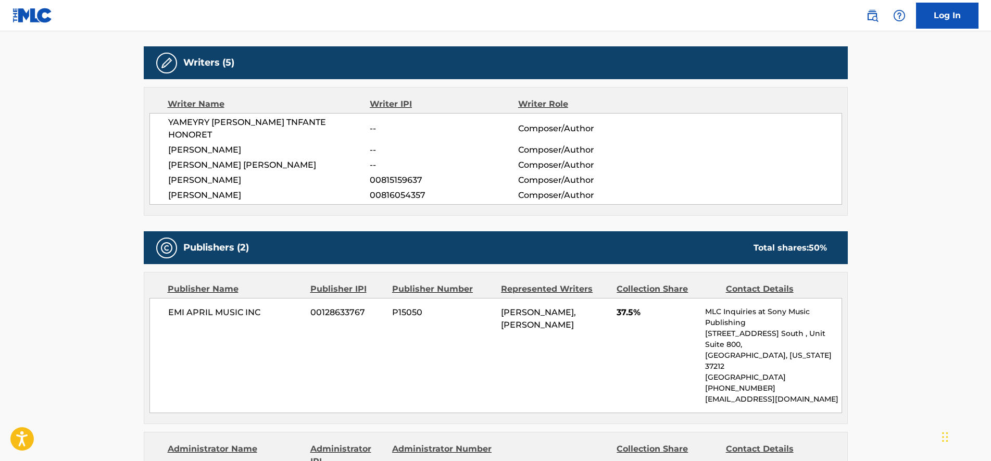
scroll to position [328, 0]
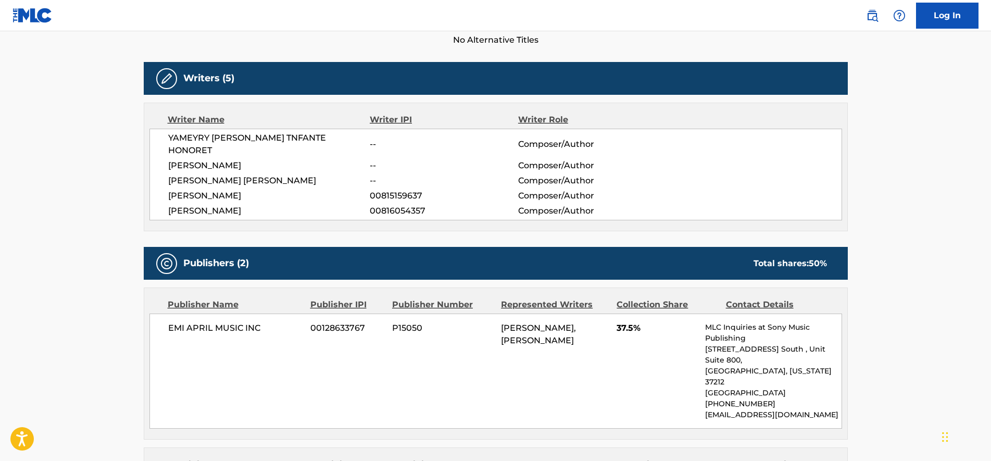
drag, startPoint x: 152, startPoint y: 282, endPoint x: 149, endPoint y: 255, distance: 27.2
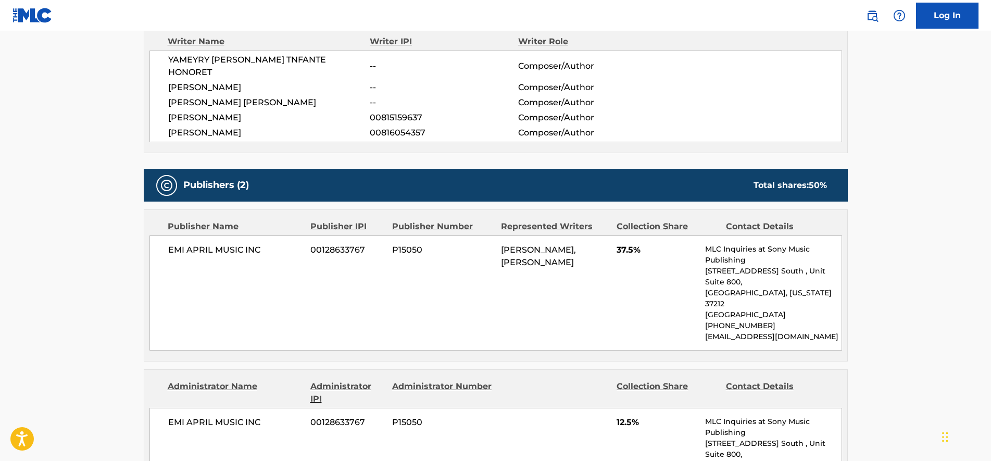
drag, startPoint x: 145, startPoint y: 199, endPoint x: 148, endPoint y: 219, distance: 20.1
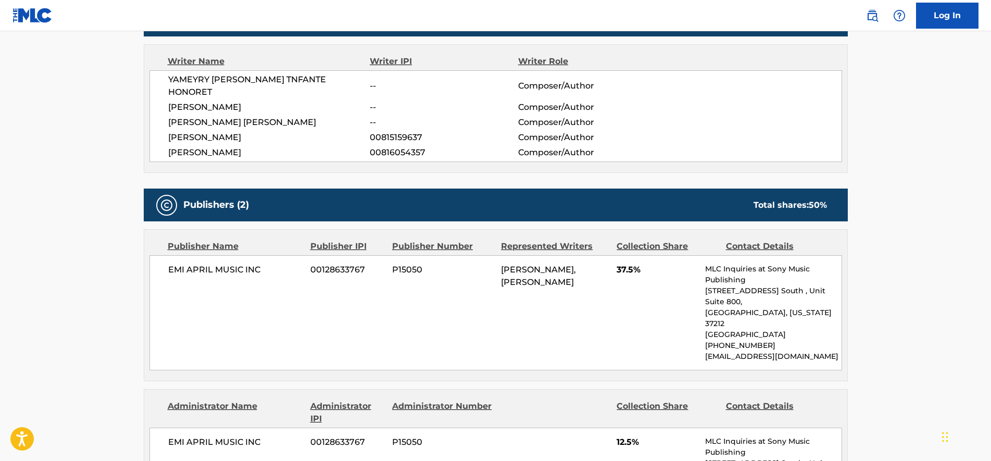
drag, startPoint x: 345, startPoint y: 315, endPoint x: 342, endPoint y: 291, distance: 24.2
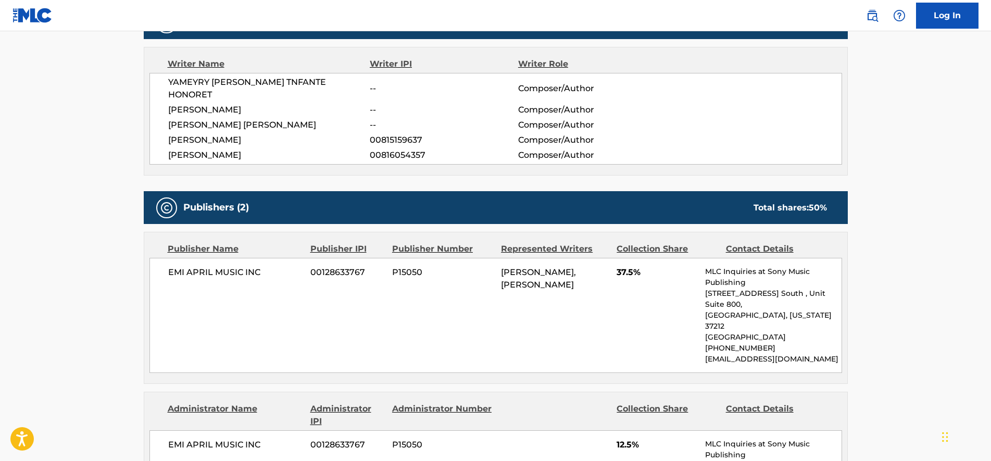
scroll to position [514, 0]
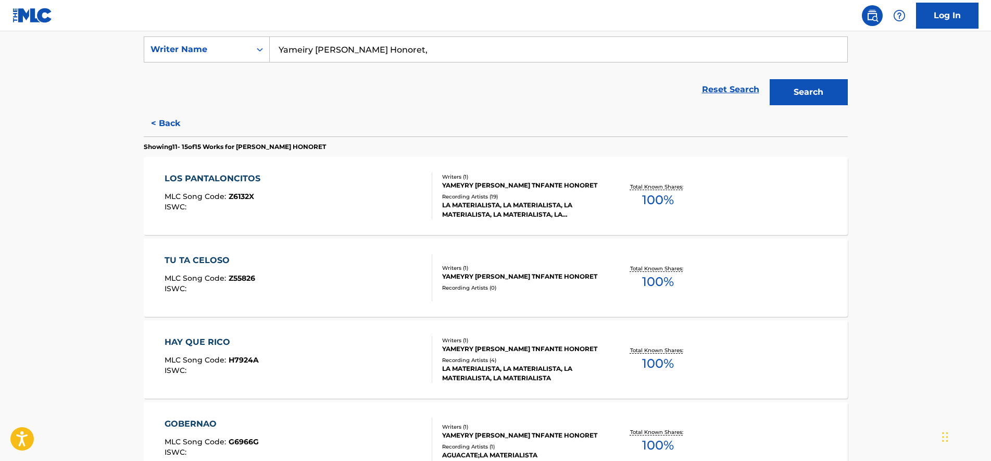
scroll to position [390, 0]
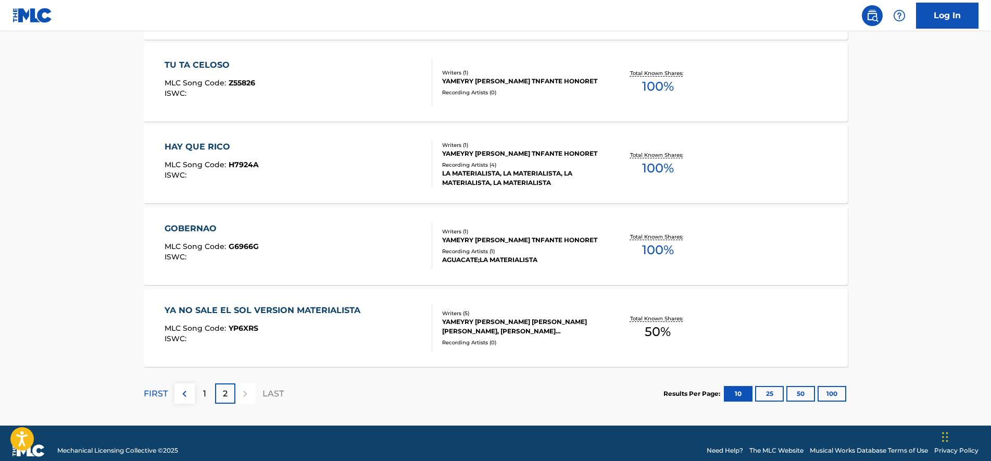
click at [772, 393] on button "25" at bounding box center [769, 394] width 29 height 16
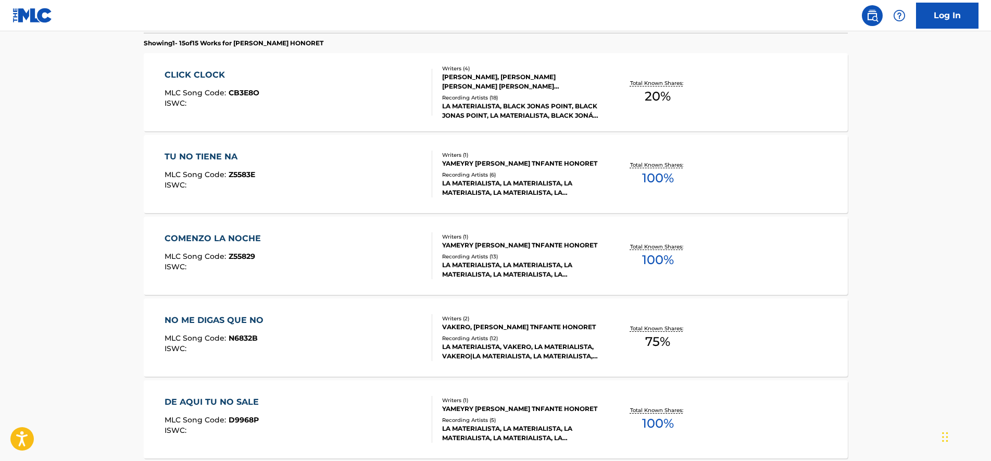
scroll to position [321, 0]
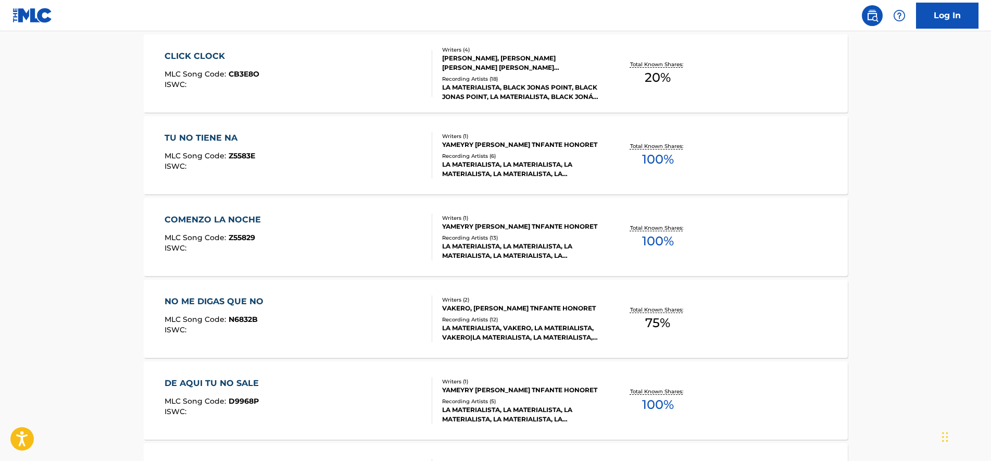
drag, startPoint x: 137, startPoint y: 201, endPoint x: 135, endPoint y: 234, distance: 32.3
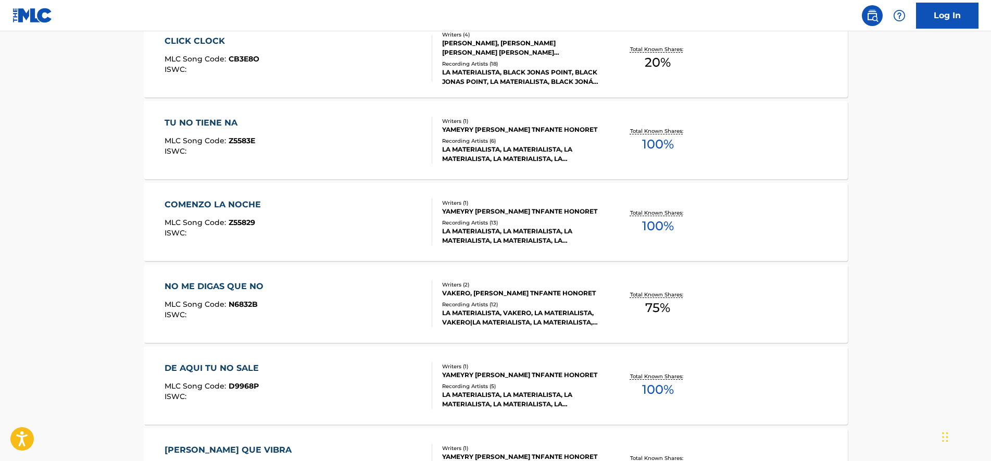
drag, startPoint x: 135, startPoint y: 233, endPoint x: 135, endPoint y: 247, distance: 14.1
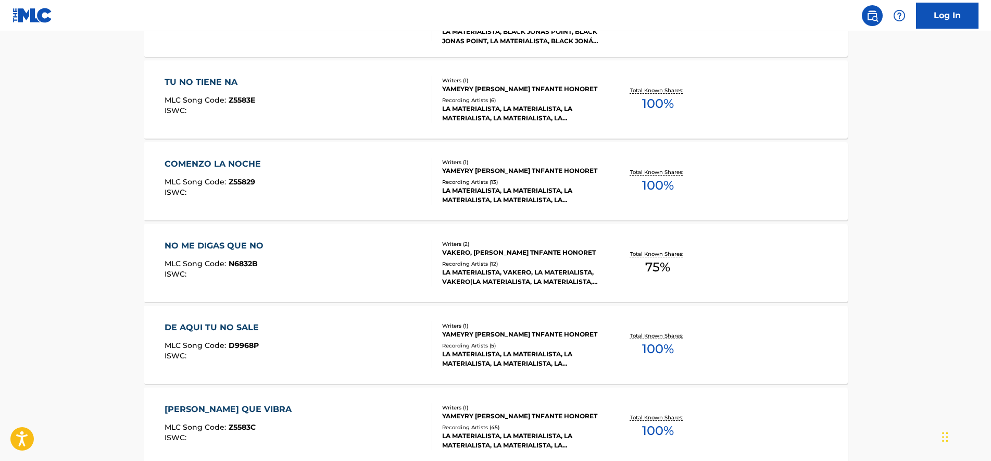
scroll to position [379, 0]
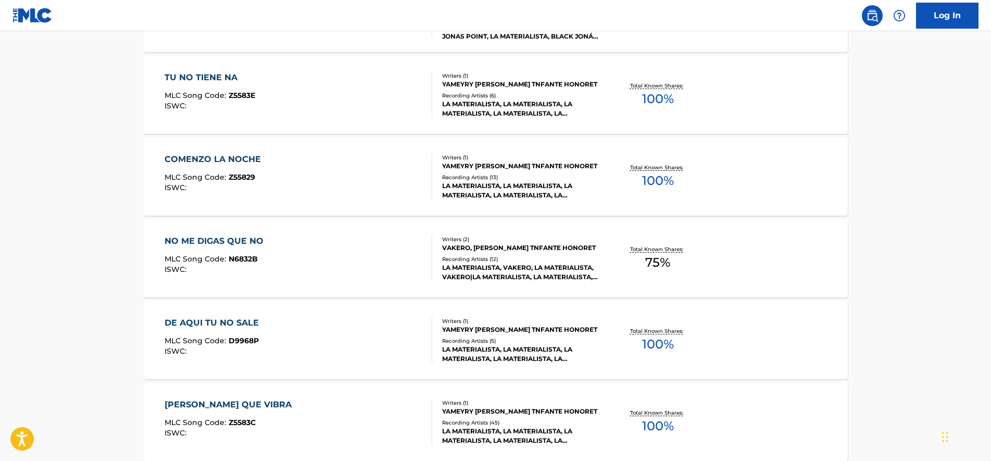
drag, startPoint x: 135, startPoint y: 245, endPoint x: 135, endPoint y: 268, distance: 22.9
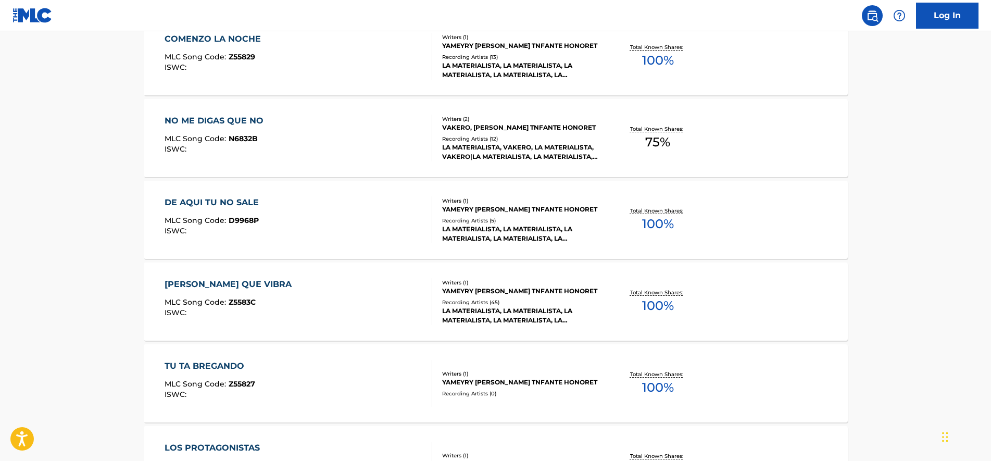
drag, startPoint x: 134, startPoint y: 203, endPoint x: 135, endPoint y: 231, distance: 28.7
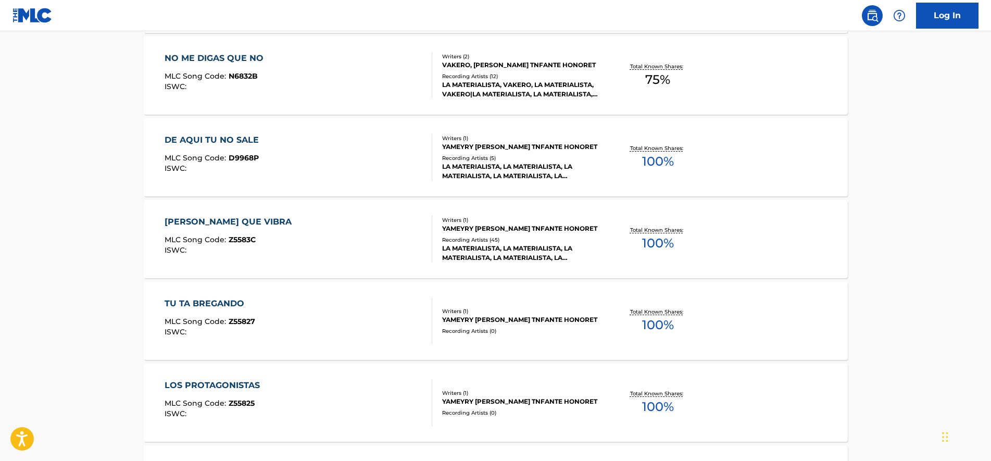
scroll to position [577, 0]
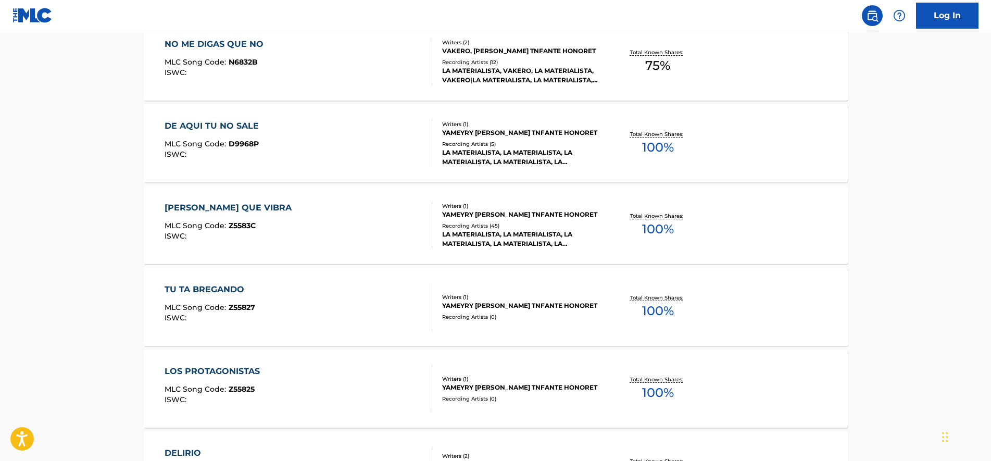
drag, startPoint x: 124, startPoint y: 205, endPoint x: 125, endPoint y: 213, distance: 8.4
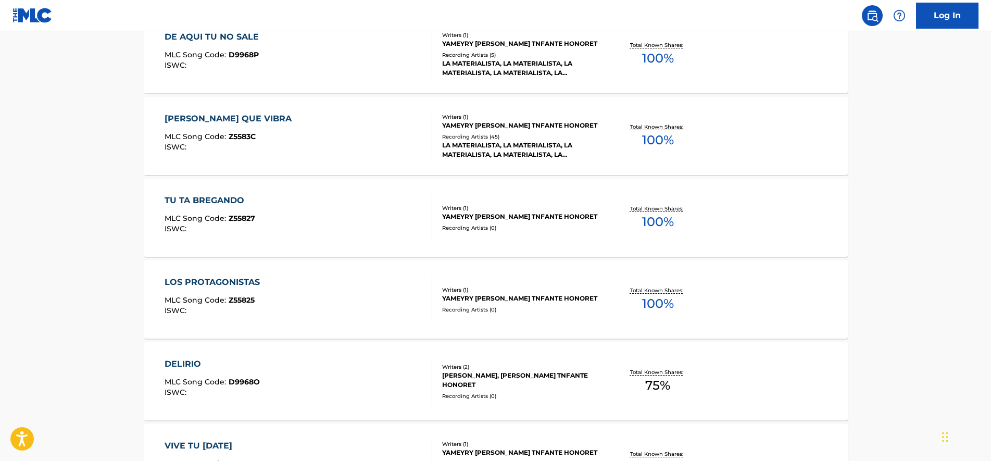
drag, startPoint x: 126, startPoint y: 196, endPoint x: 132, endPoint y: 219, distance: 24.1
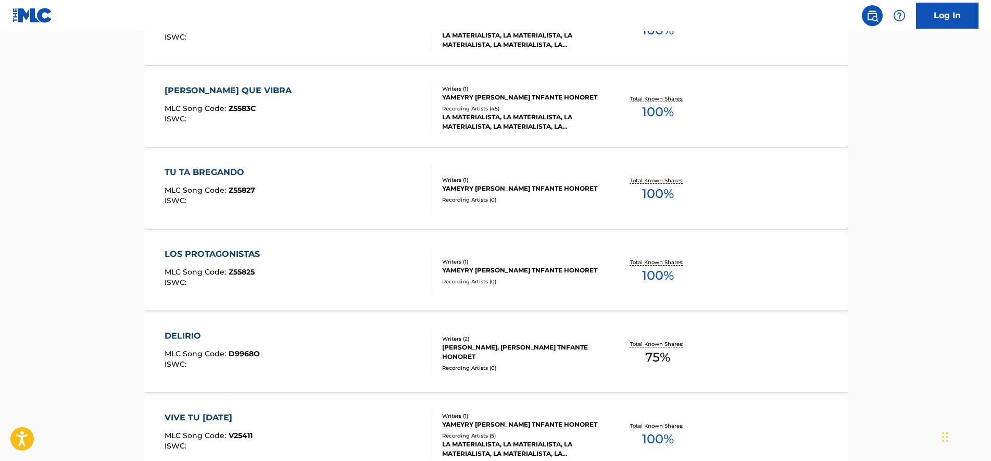
drag, startPoint x: 137, startPoint y: 187, endPoint x: 140, endPoint y: 210, distance: 23.6
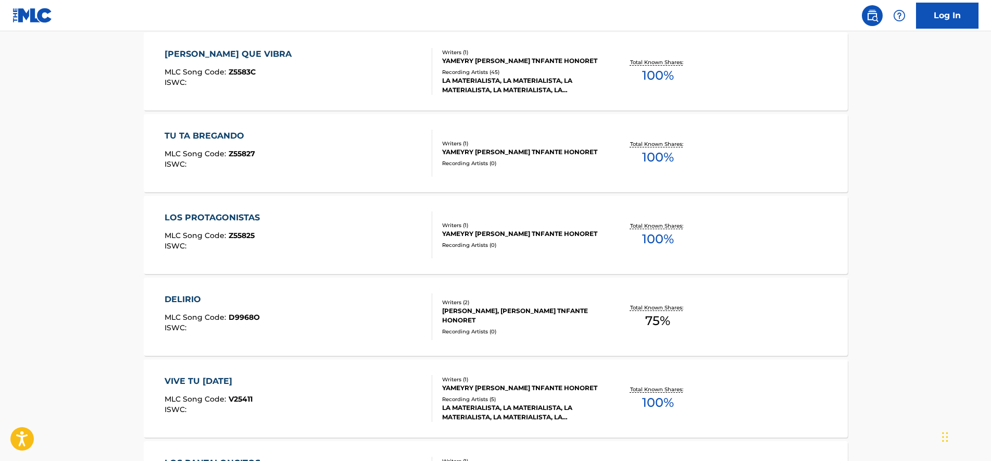
drag, startPoint x: 135, startPoint y: 150, endPoint x: 133, endPoint y: 186, distance: 35.5
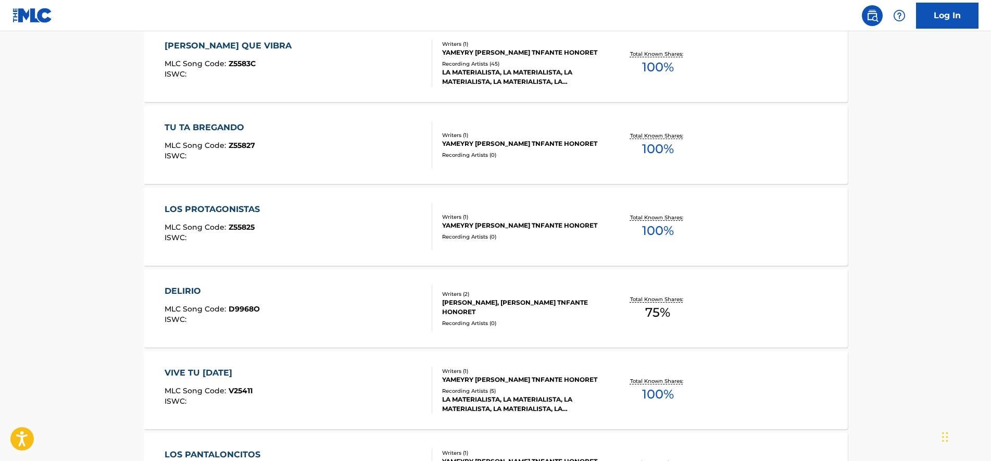
click at [301, 226] on div "LOS PROTAGONISTAS MLC Song Code : Z55825 ISWC :" at bounding box center [299, 226] width 268 height 47
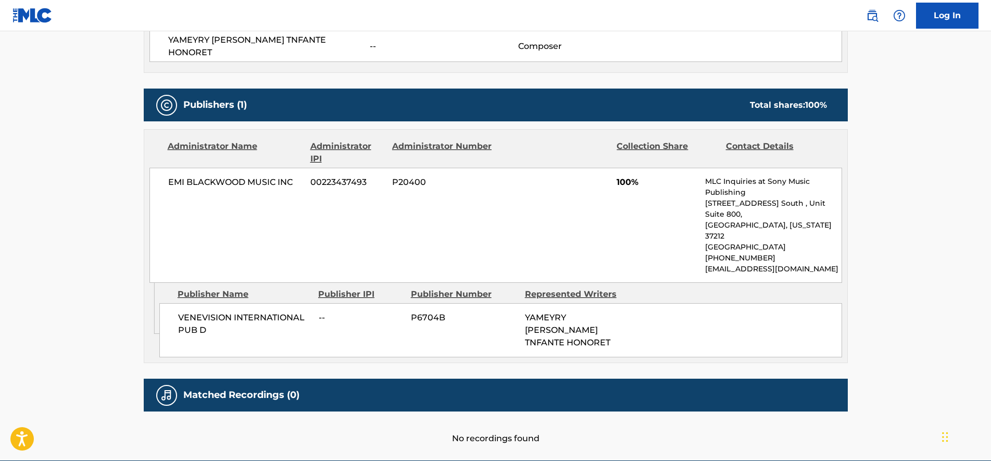
scroll to position [412, 0]
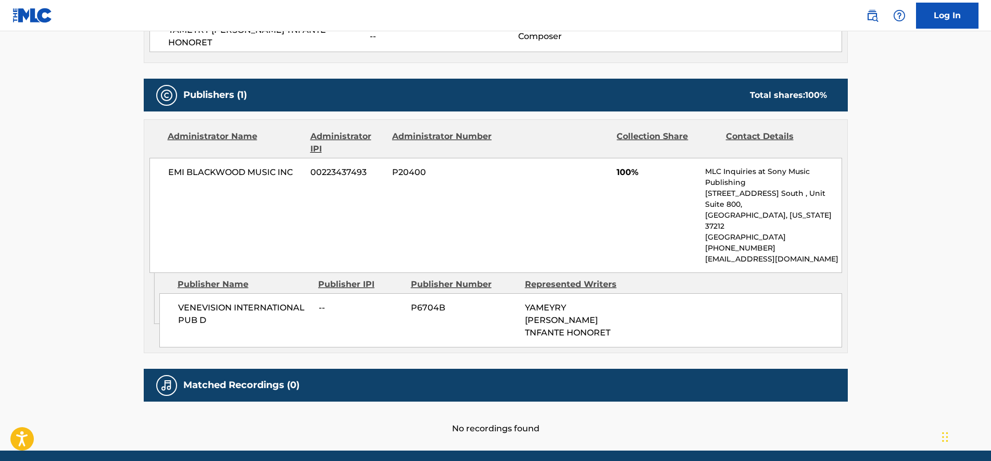
drag, startPoint x: 318, startPoint y: 180, endPoint x: 317, endPoint y: 208, distance: 27.6
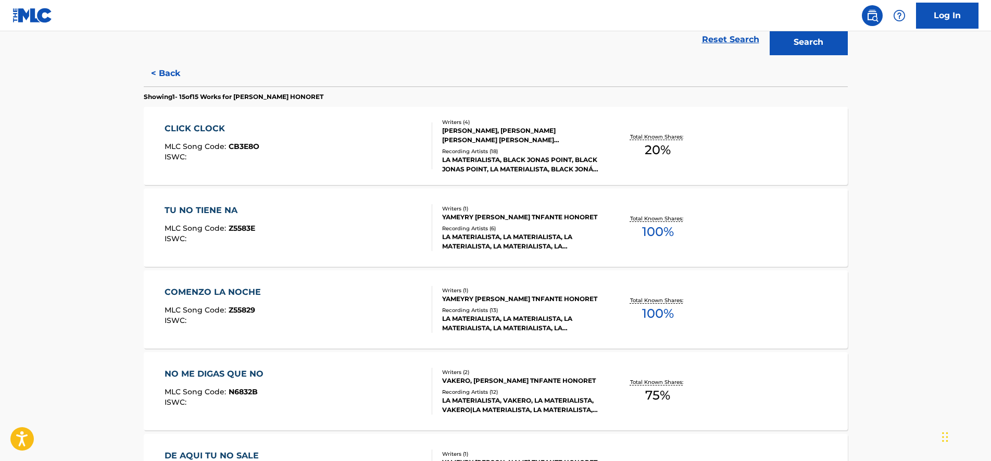
drag, startPoint x: 123, startPoint y: 234, endPoint x: 132, endPoint y: 266, distance: 33.5
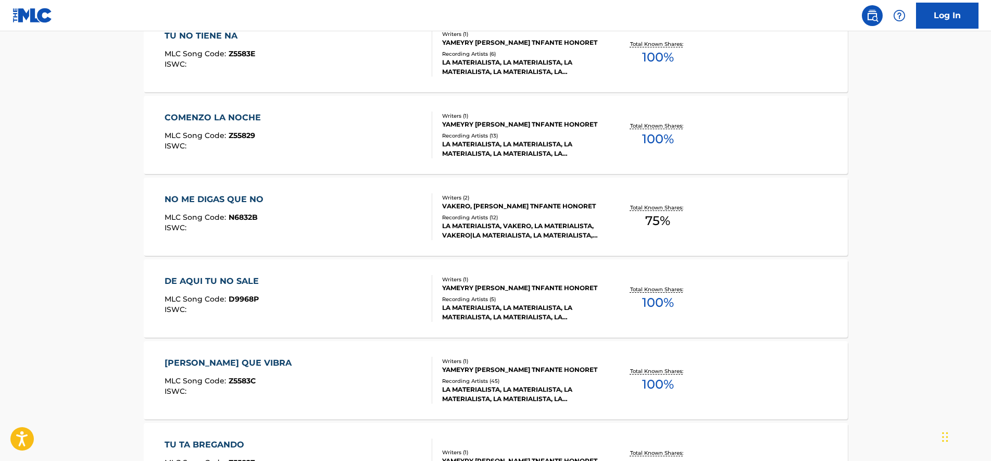
drag, startPoint x: 129, startPoint y: 205, endPoint x: 133, endPoint y: 267, distance: 61.6
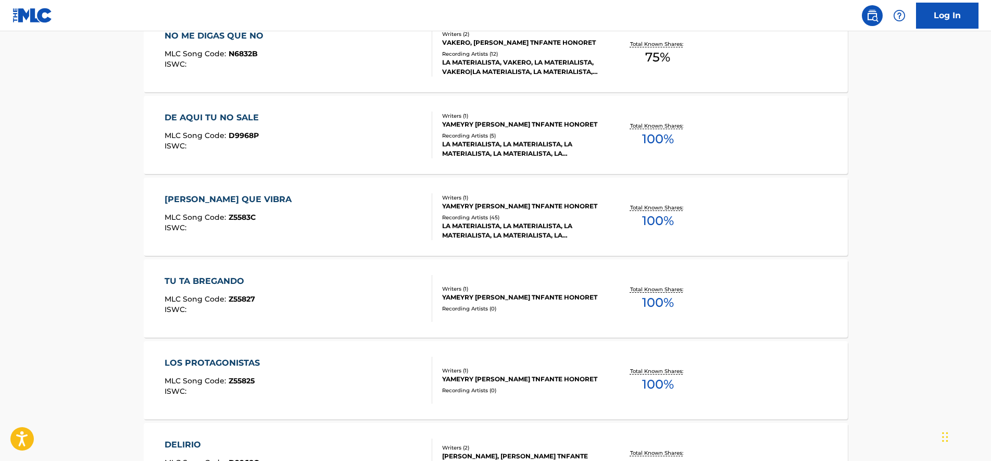
scroll to position [610, 0]
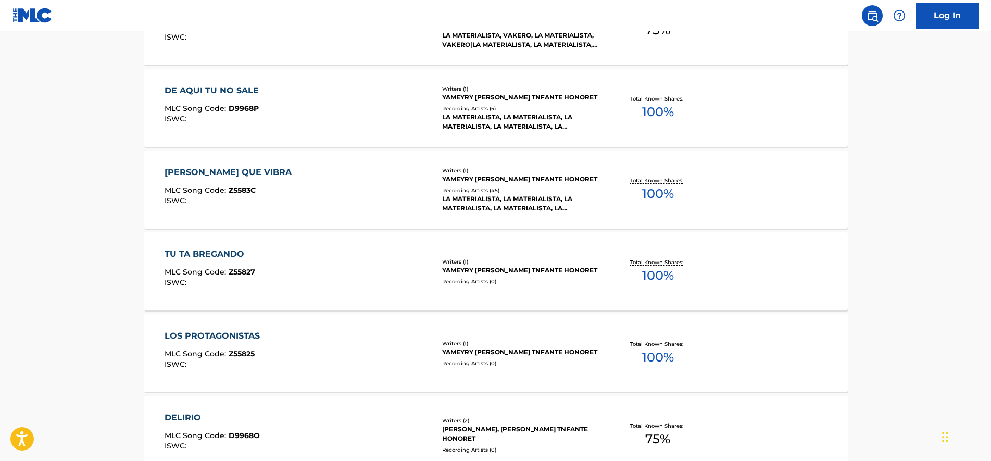
drag, startPoint x: 124, startPoint y: 214, endPoint x: 127, endPoint y: 256, distance: 42.2
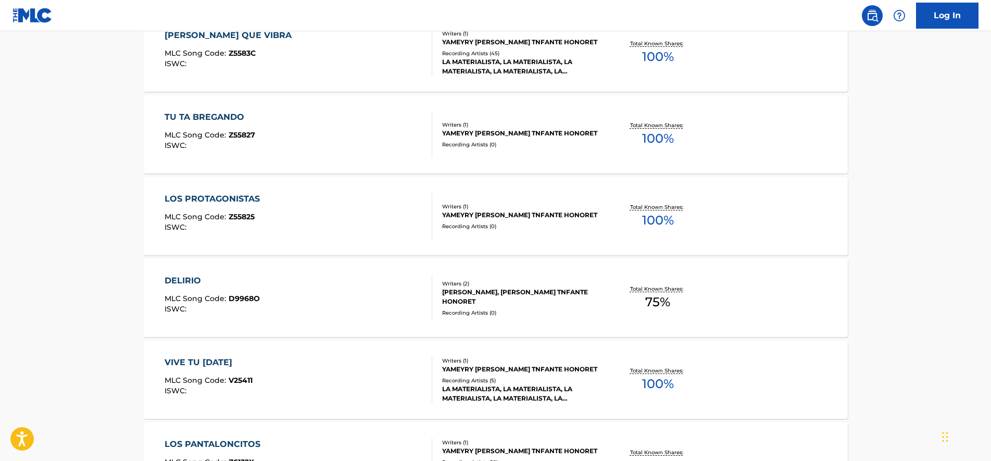
drag, startPoint x: 117, startPoint y: 218, endPoint x: 125, endPoint y: 245, distance: 28.3
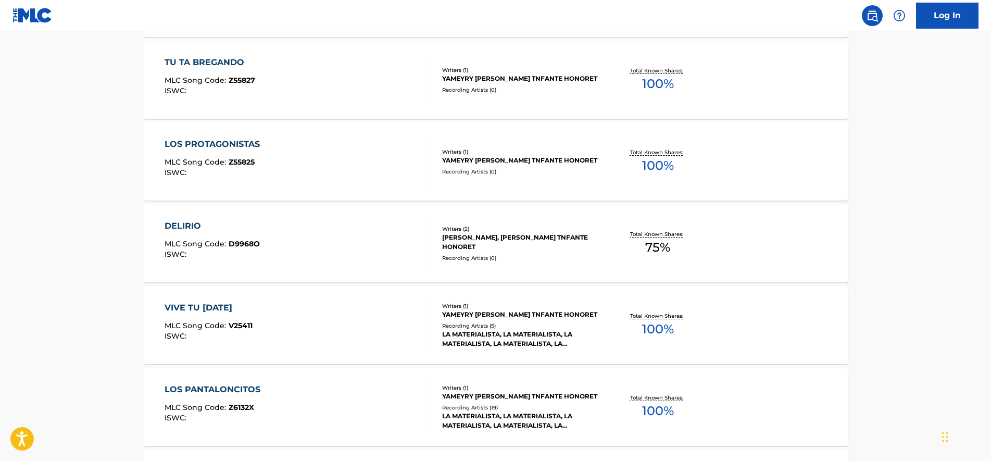
drag, startPoint x: 123, startPoint y: 205, endPoint x: 122, endPoint y: 241, distance: 35.9
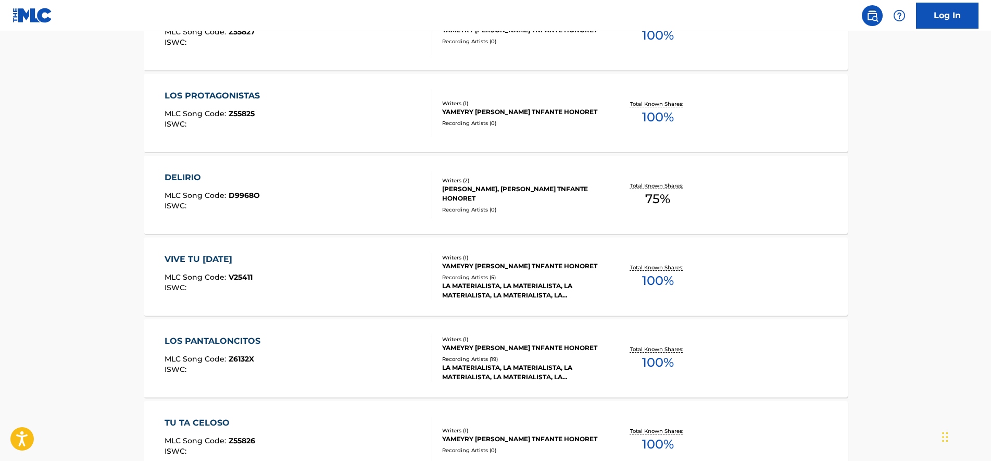
drag, startPoint x: 129, startPoint y: 204, endPoint x: 128, endPoint y: 220, distance: 15.6
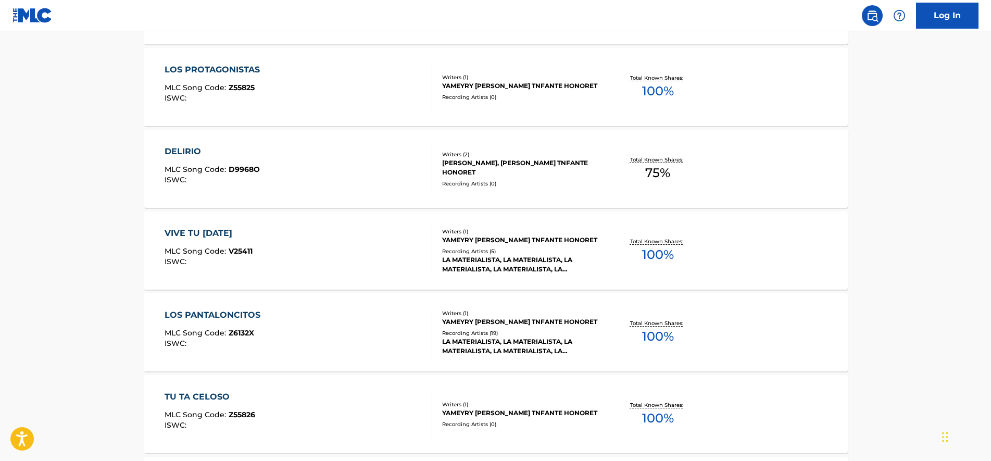
drag, startPoint x: 138, startPoint y: 160, endPoint x: 137, endPoint y: 185, distance: 24.5
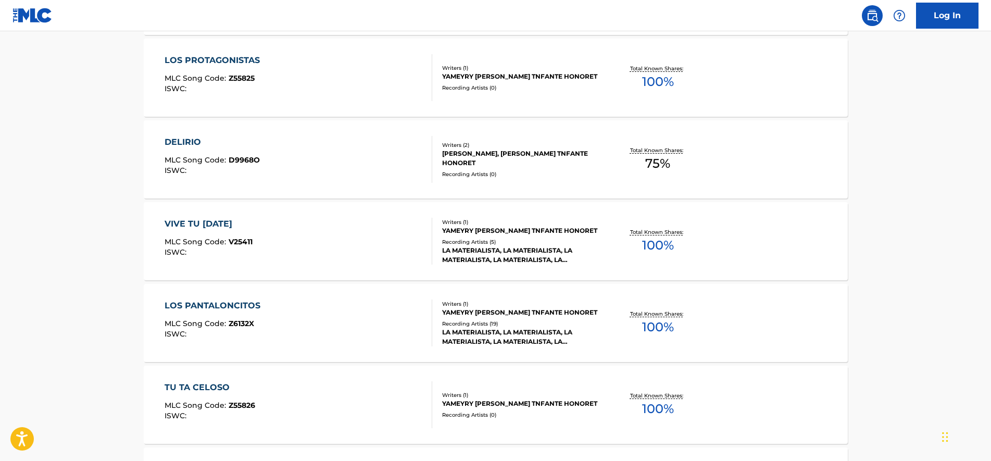
drag, startPoint x: 137, startPoint y: 185, endPoint x: 137, endPoint y: 200, distance: 15.1
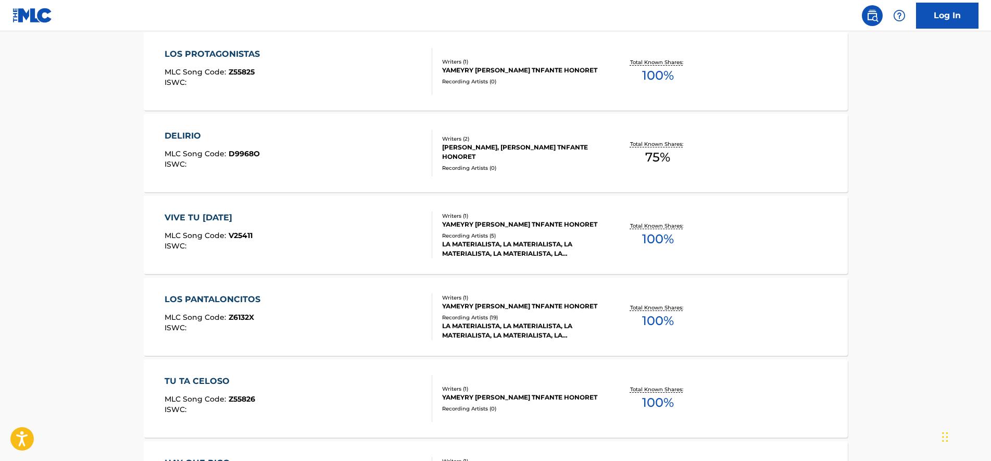
scroll to position [900, 0]
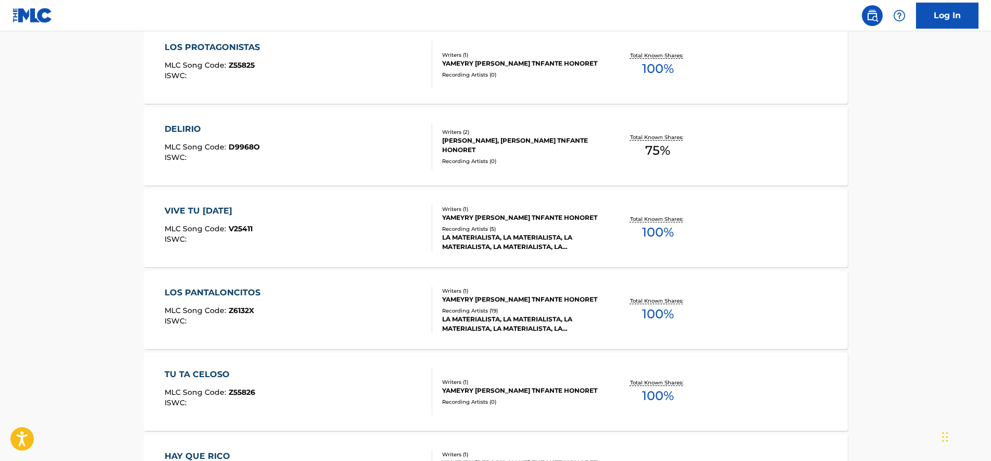
drag, startPoint x: 129, startPoint y: 183, endPoint x: 132, endPoint y: 202, distance: 19.6
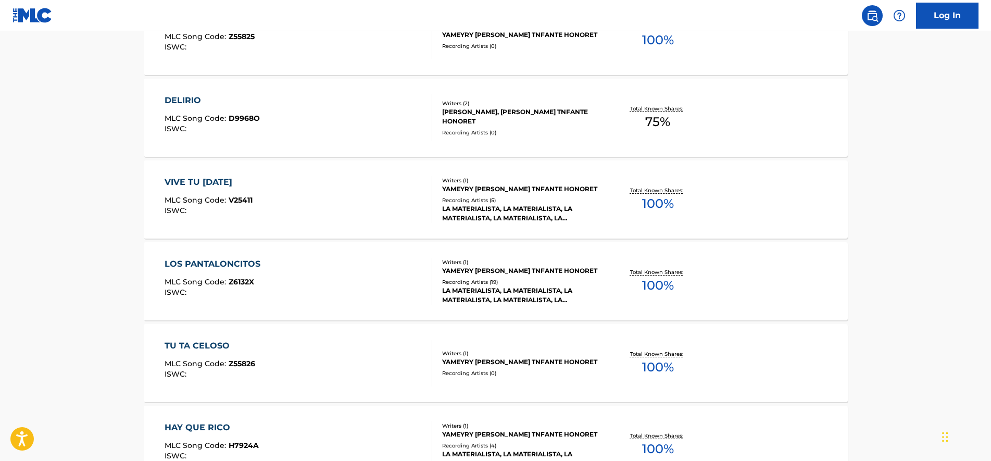
drag, startPoint x: 120, startPoint y: 195, endPoint x: 128, endPoint y: 218, distance: 24.7
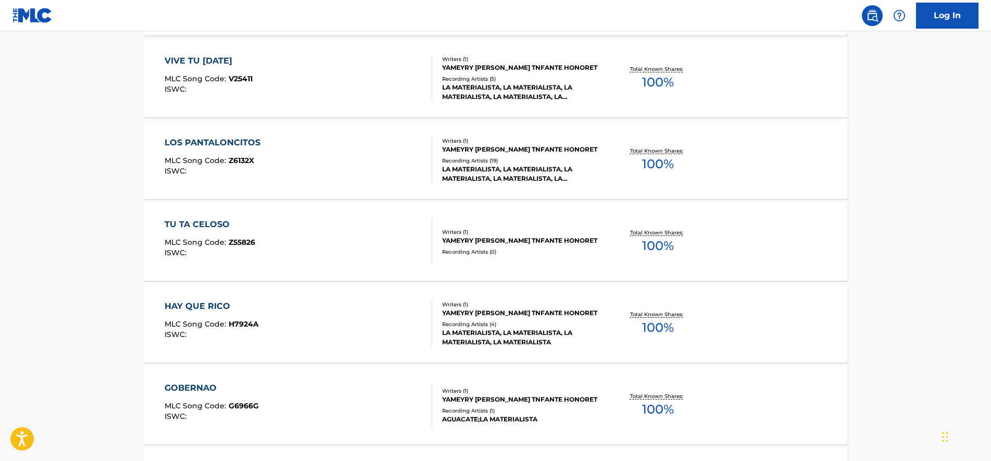
scroll to position [1086, 0]
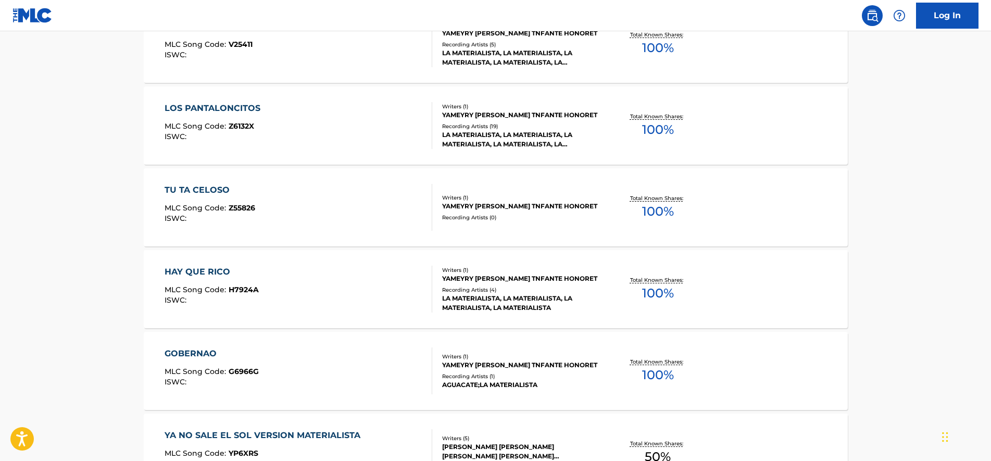
drag, startPoint x: 131, startPoint y: 175, endPoint x: 139, endPoint y: 206, distance: 31.2
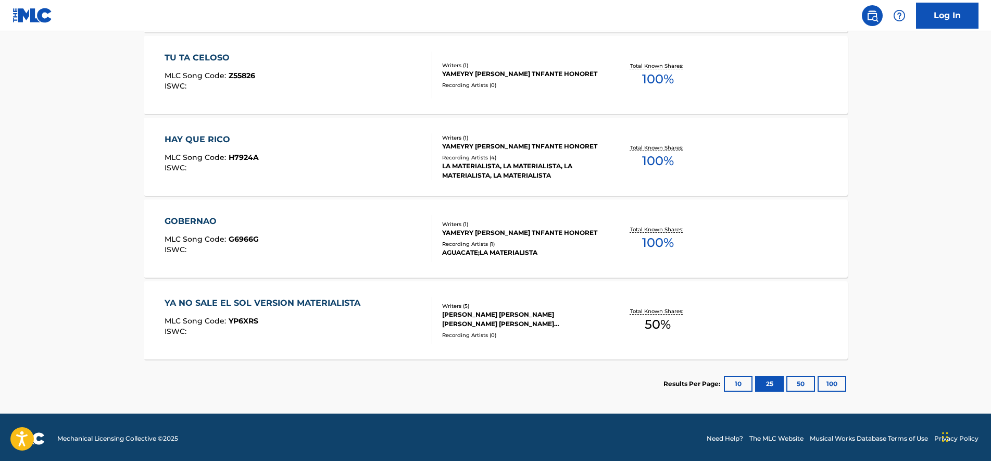
scroll to position [1218, 0]
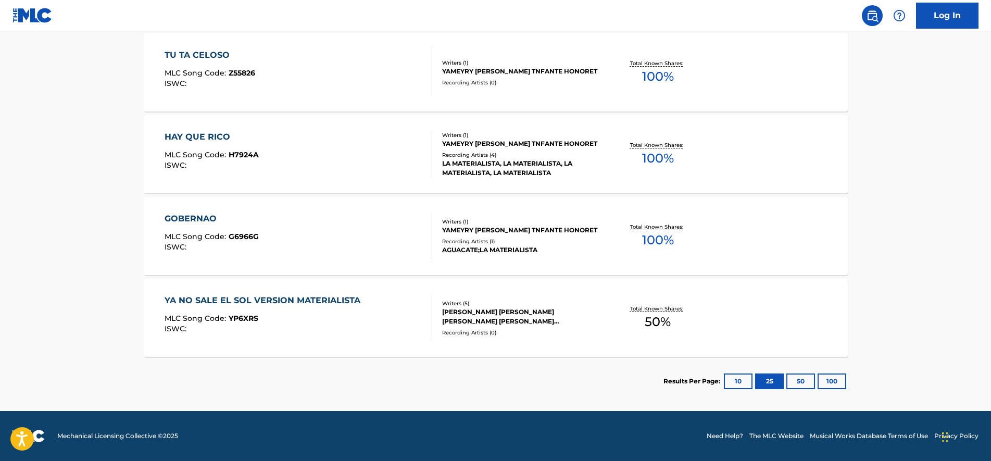
drag, startPoint x: 133, startPoint y: 219, endPoint x: 140, endPoint y: 255, distance: 36.5
click at [799, 381] on button "50" at bounding box center [800, 381] width 29 height 16
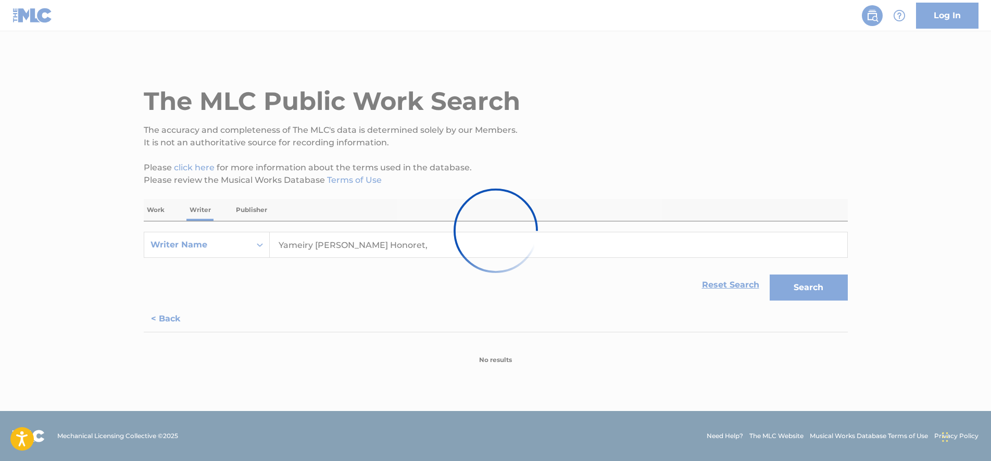
scroll to position [0, 0]
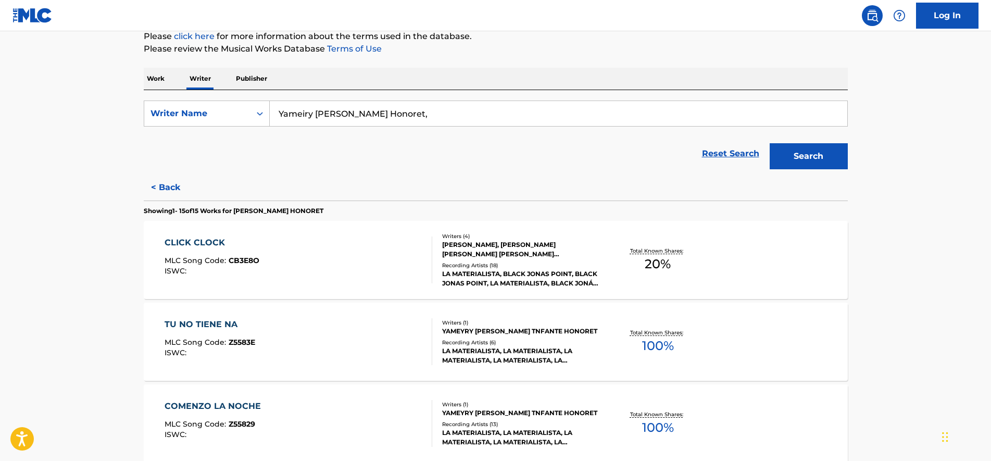
drag, startPoint x: 152, startPoint y: 229, endPoint x: 140, endPoint y: 275, distance: 48.0
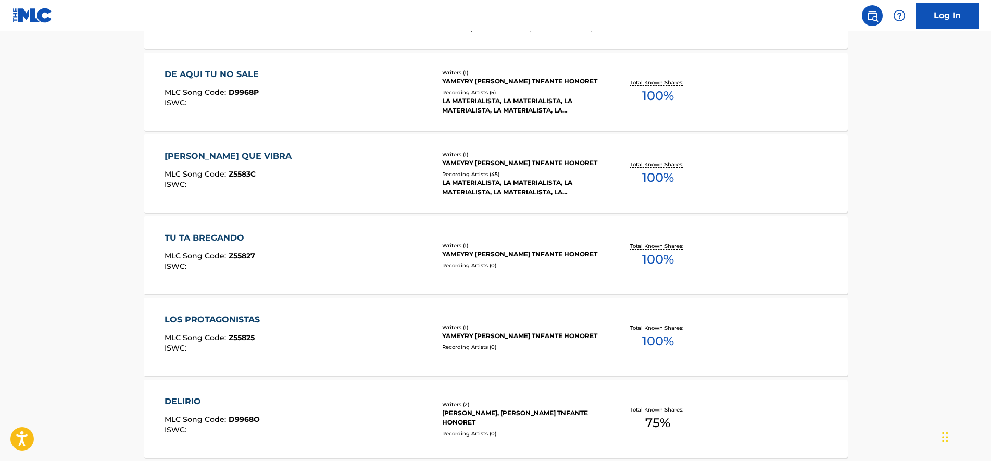
scroll to position [640, 0]
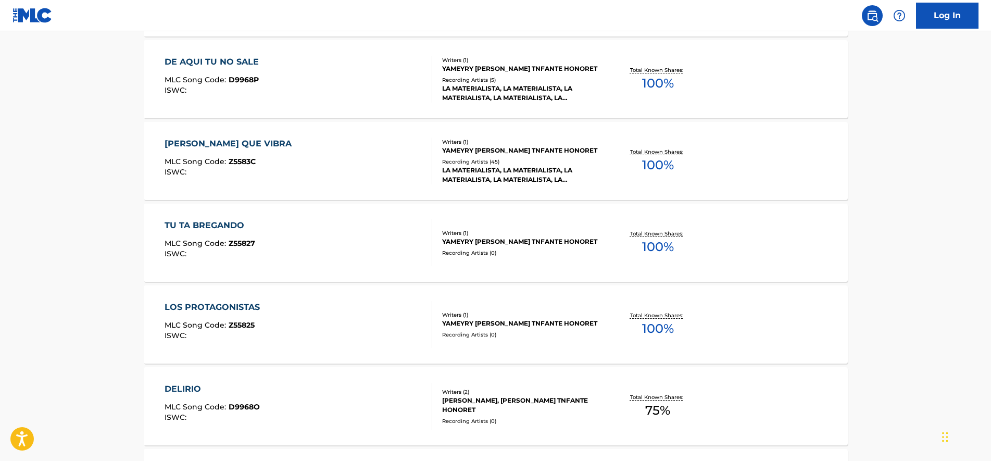
drag, startPoint x: 141, startPoint y: 226, endPoint x: 141, endPoint y: 255, distance: 28.6
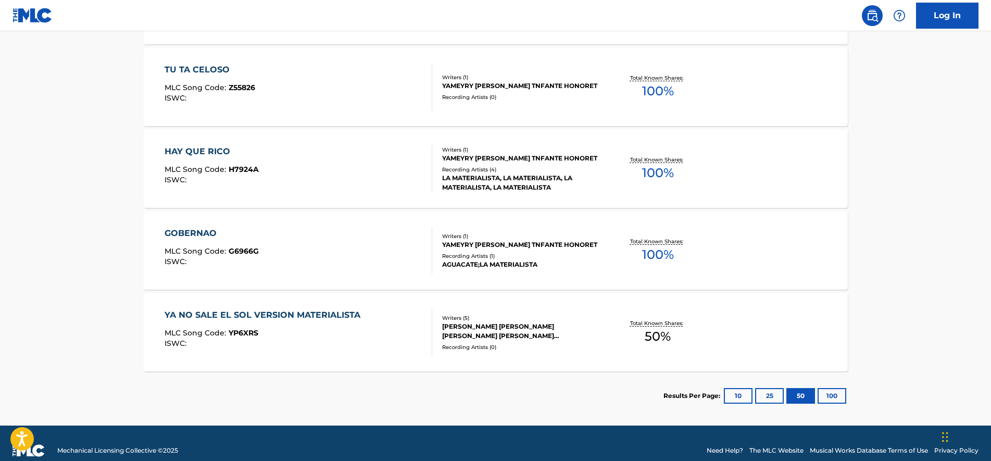
drag, startPoint x: 141, startPoint y: 245, endPoint x: 143, endPoint y: 270, distance: 25.1
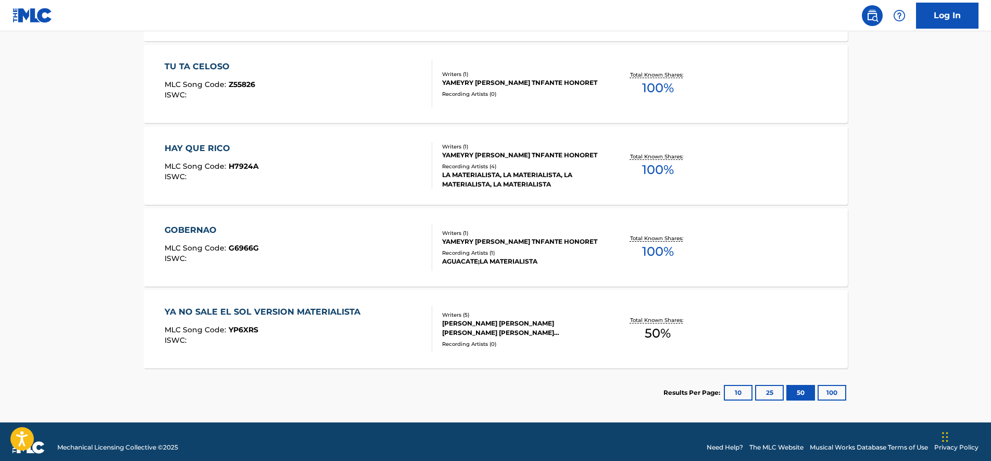
click at [834, 393] on button "100" at bounding box center [831, 393] width 29 height 16
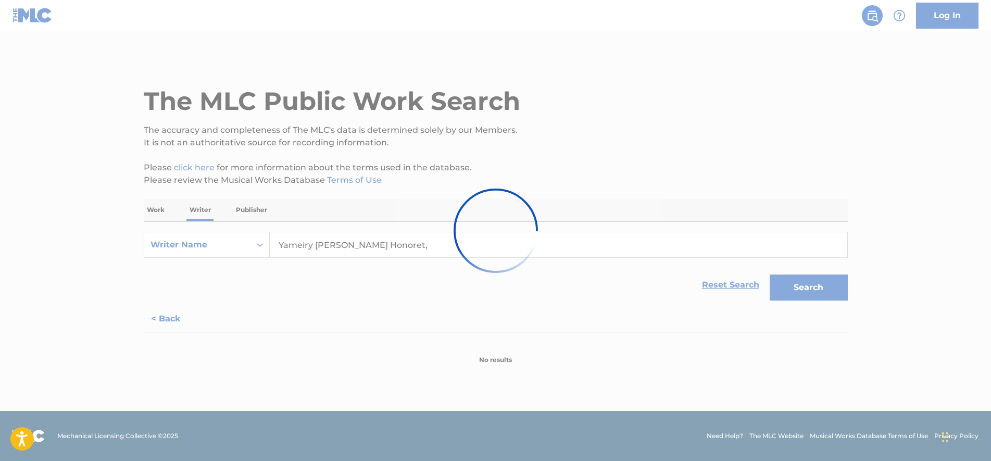
scroll to position [0, 0]
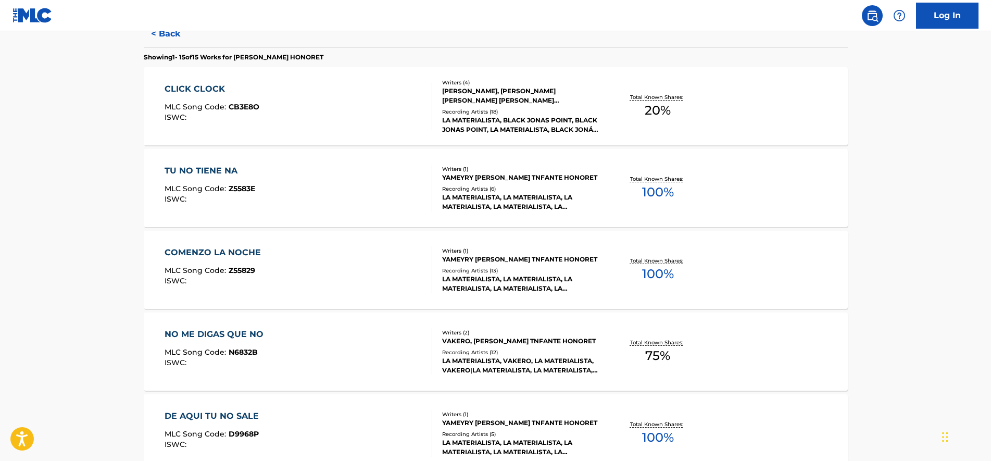
drag, startPoint x: 120, startPoint y: 194, endPoint x: 123, endPoint y: 222, distance: 27.8
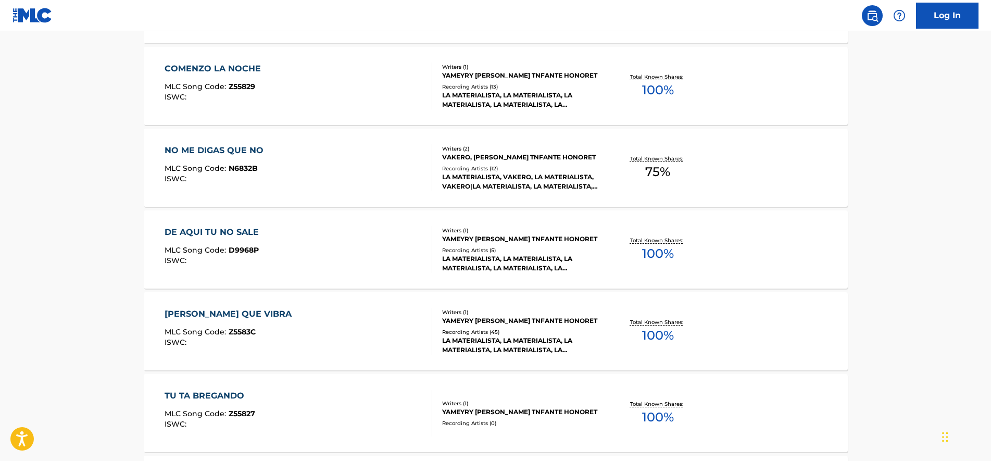
drag, startPoint x: 131, startPoint y: 209, endPoint x: 135, endPoint y: 238, distance: 29.5
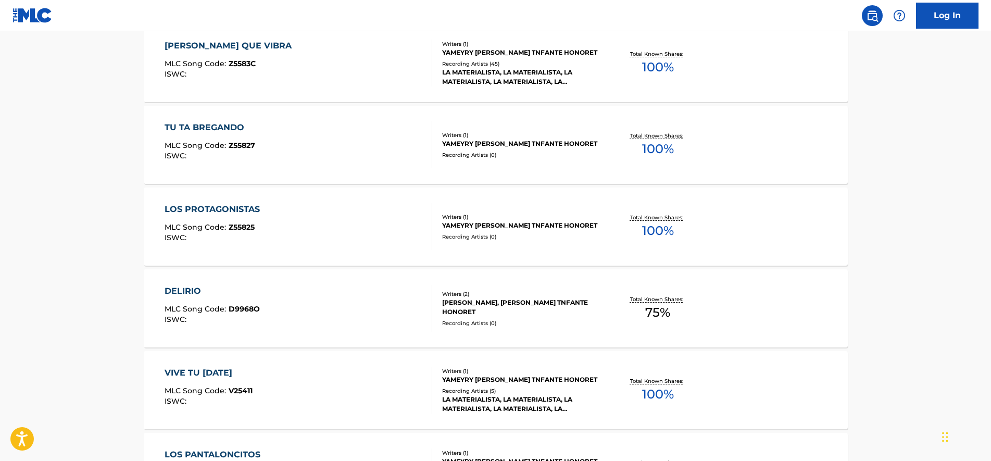
drag, startPoint x: 135, startPoint y: 238, endPoint x: 135, endPoint y: 286, distance: 47.4
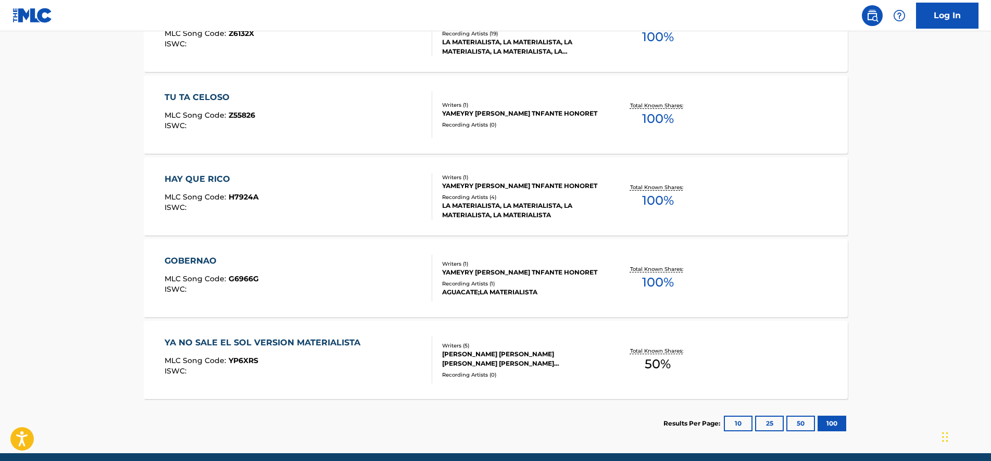
scroll to position [1218, 0]
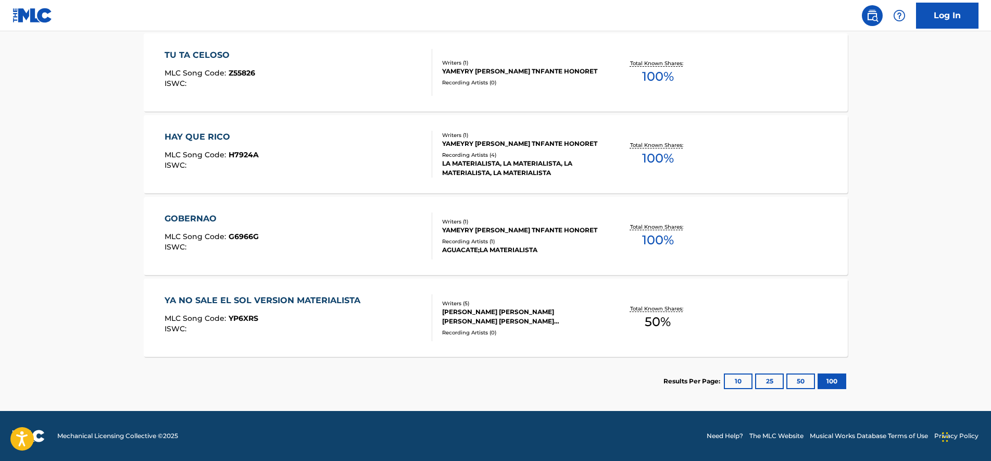
drag, startPoint x: 134, startPoint y: 243, endPoint x: 136, endPoint y: 287, distance: 44.3
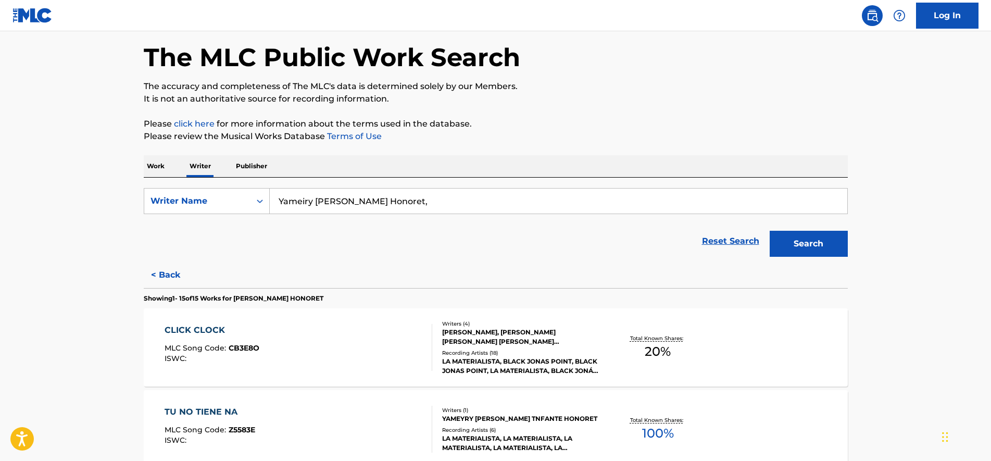
scroll to position [0, 0]
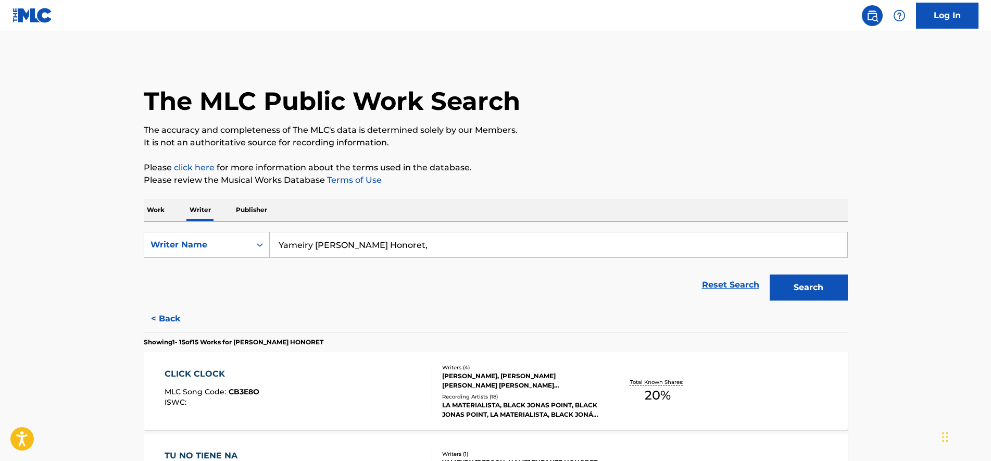
drag, startPoint x: 121, startPoint y: 276, endPoint x: 118, endPoint y: 245, distance: 31.9
click at [797, 291] on button "Search" at bounding box center [808, 287] width 78 height 26
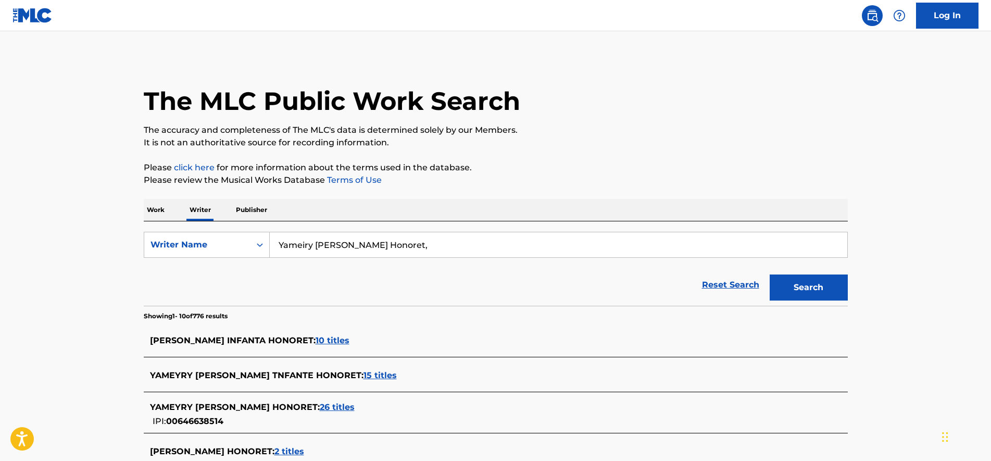
scroll to position [130, 0]
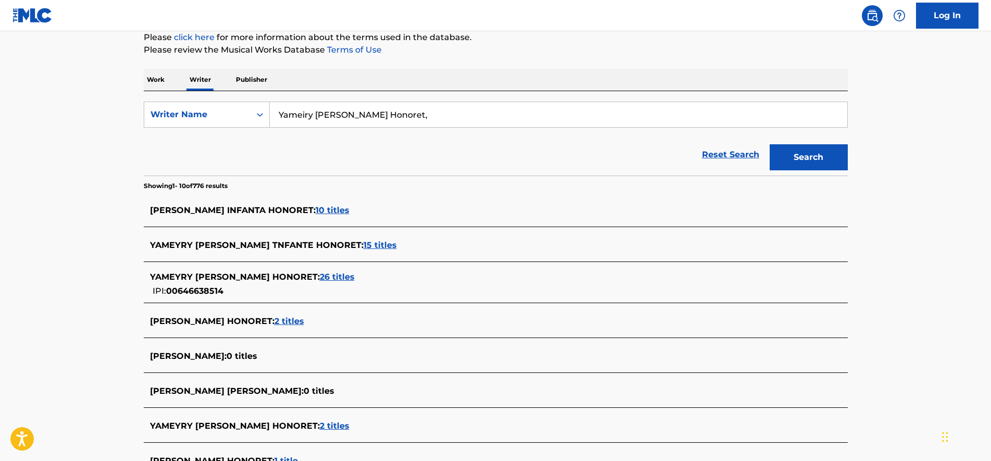
click at [304, 318] on span "2 titles" at bounding box center [289, 321] width 30 height 10
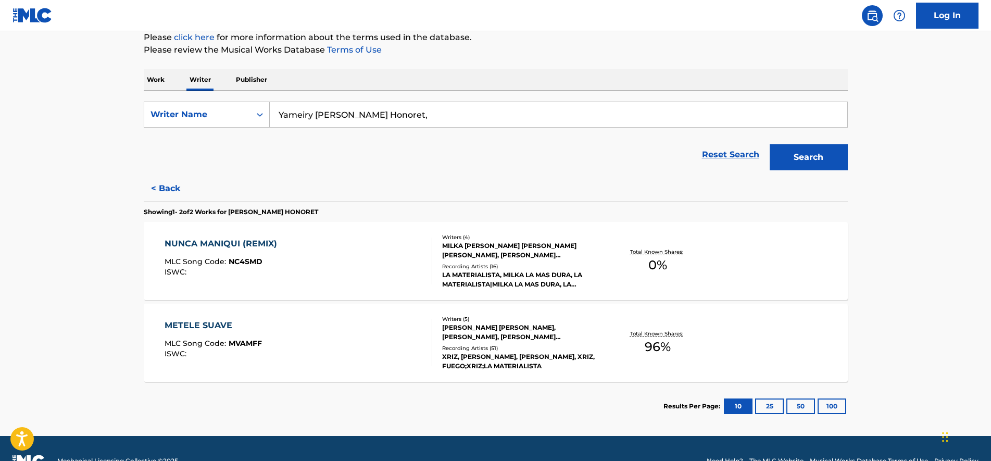
click at [363, 251] on div "NUNCA MANIQUI (REMIX) MLC Song Code : NC4SMD ISWC :" at bounding box center [299, 260] width 268 height 47
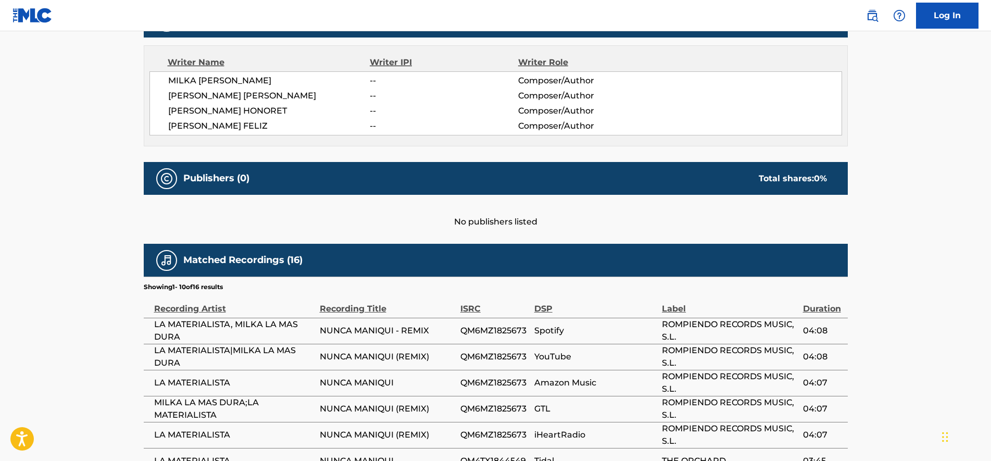
scroll to position [387, 0]
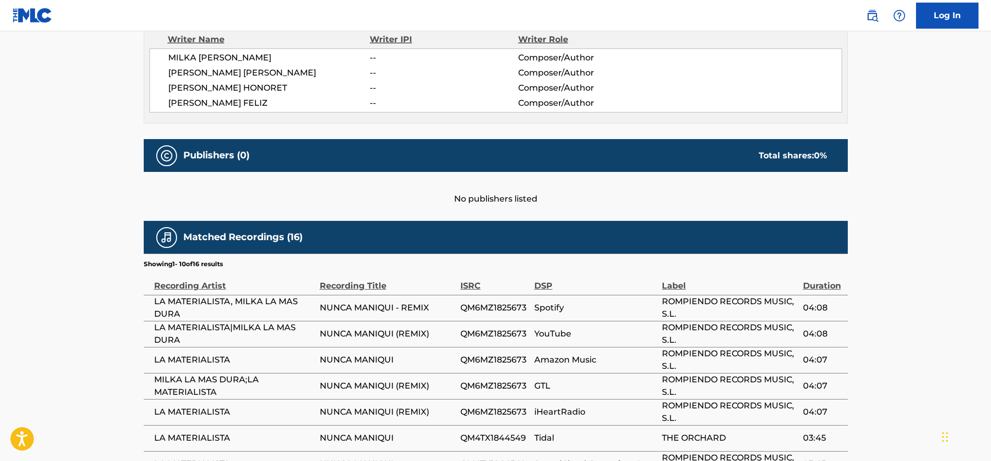
drag, startPoint x: 379, startPoint y: 209, endPoint x: 377, endPoint y: 251, distance: 42.2
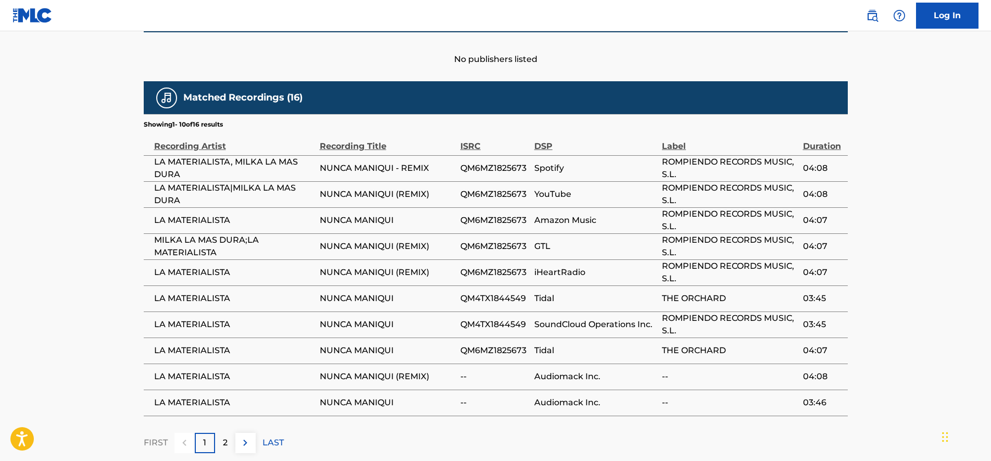
scroll to position [583, 0]
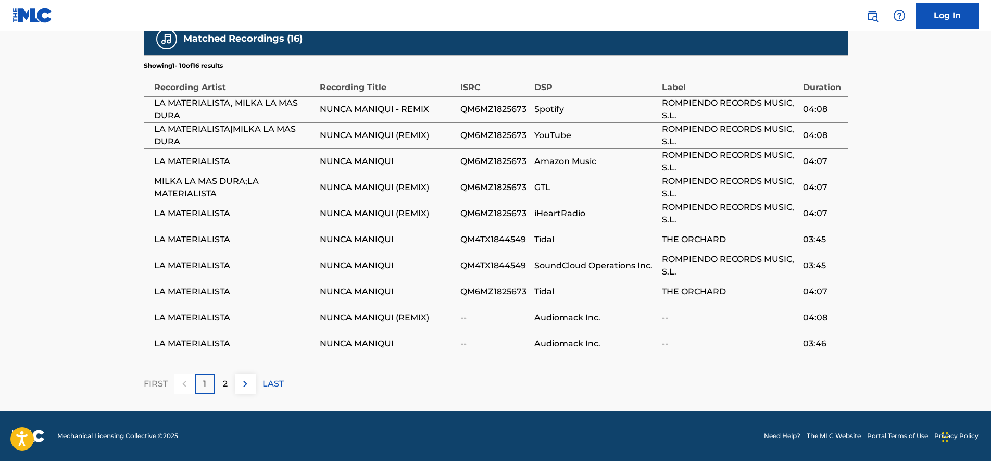
drag, startPoint x: 370, startPoint y: 179, endPoint x: 376, endPoint y: 266, distance: 87.1
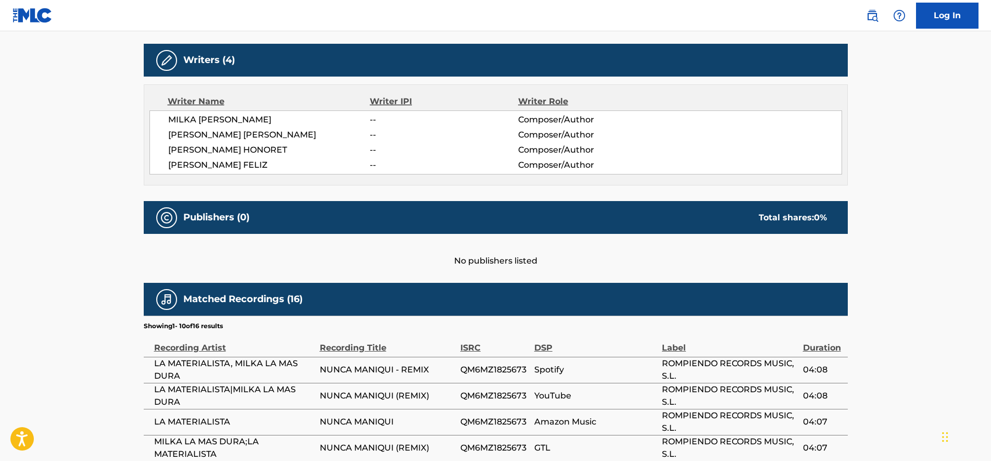
drag, startPoint x: 288, startPoint y: 257, endPoint x: 281, endPoint y: 187, distance: 70.2
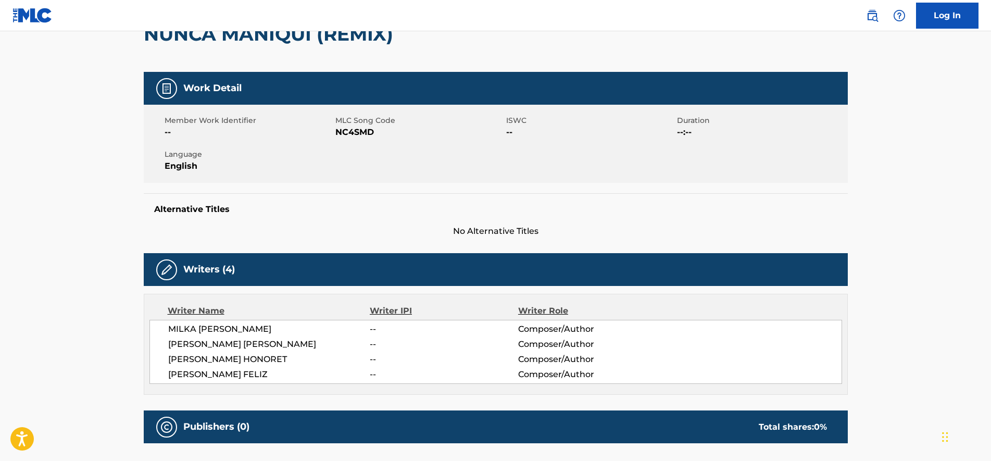
drag, startPoint x: 337, startPoint y: 196, endPoint x: 337, endPoint y: 190, distance: 6.8
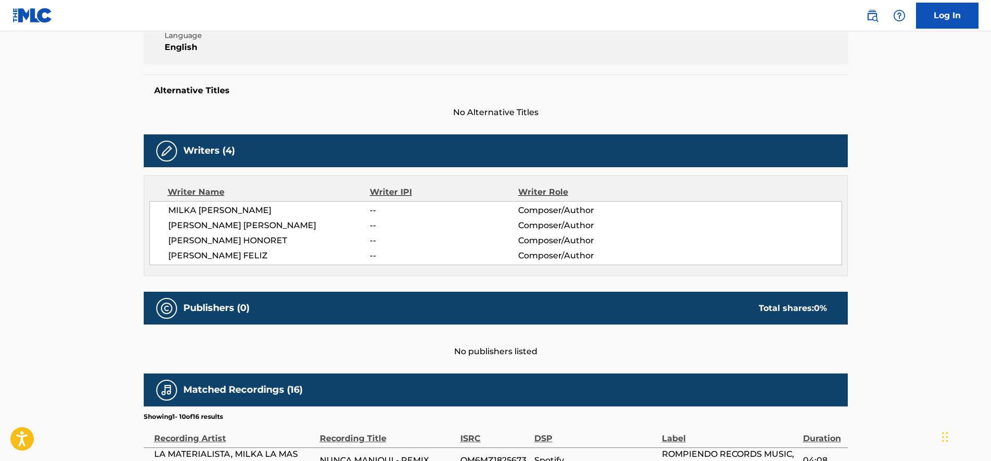
drag, startPoint x: 343, startPoint y: 153, endPoint x: 347, endPoint y: 222, distance: 69.9
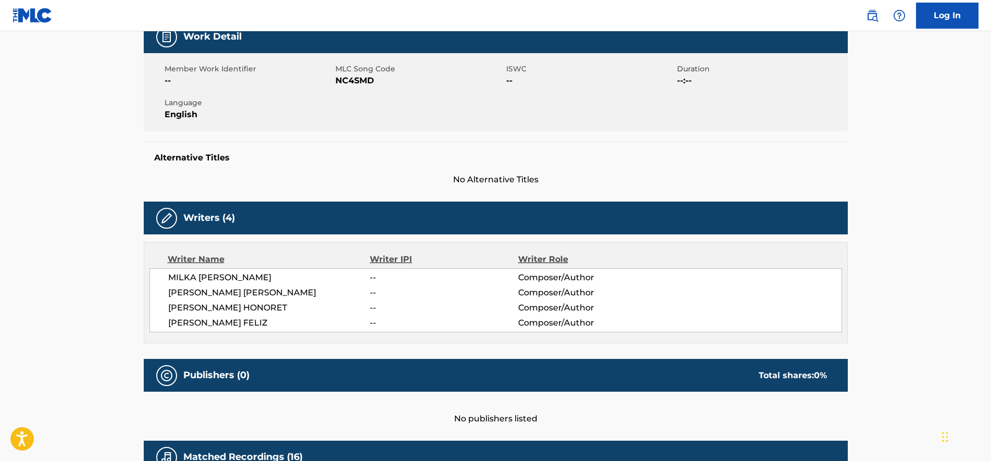
drag, startPoint x: 345, startPoint y: 229, endPoint x: 335, endPoint y: 153, distance: 76.1
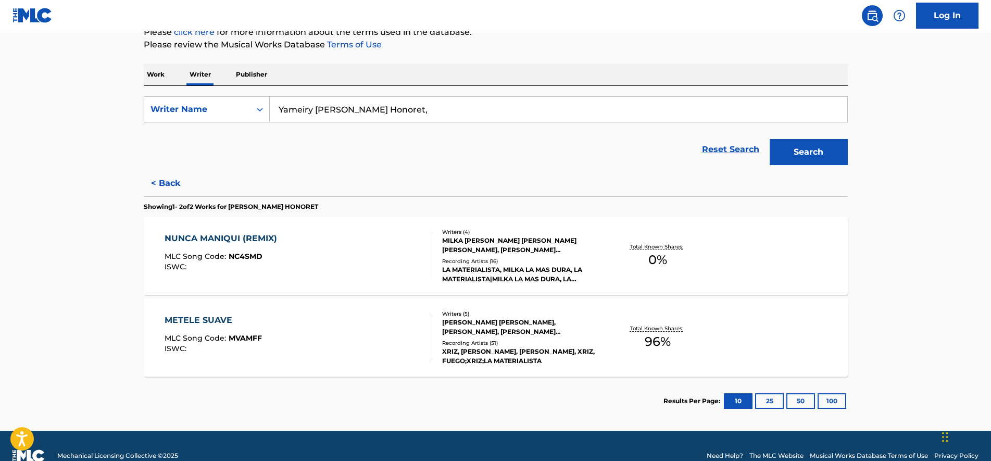
drag, startPoint x: 125, startPoint y: 270, endPoint x: 130, endPoint y: 316, distance: 46.5
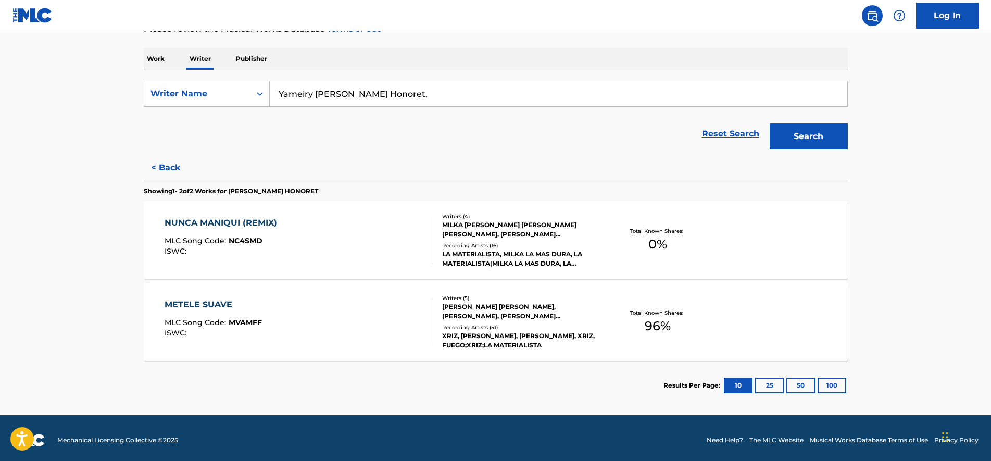
click at [318, 311] on div "METELE SUAVE MLC Song Code : MVAMFF ISWC :" at bounding box center [299, 321] width 268 height 47
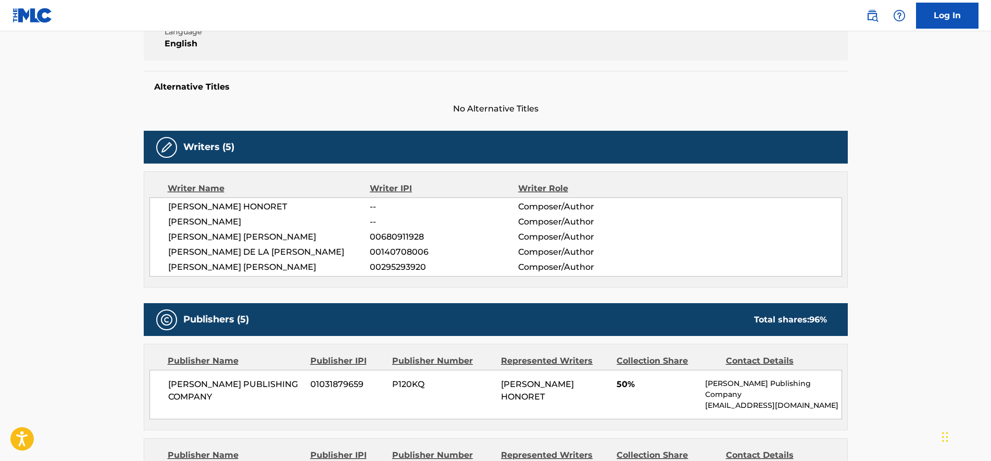
scroll to position [258, 0]
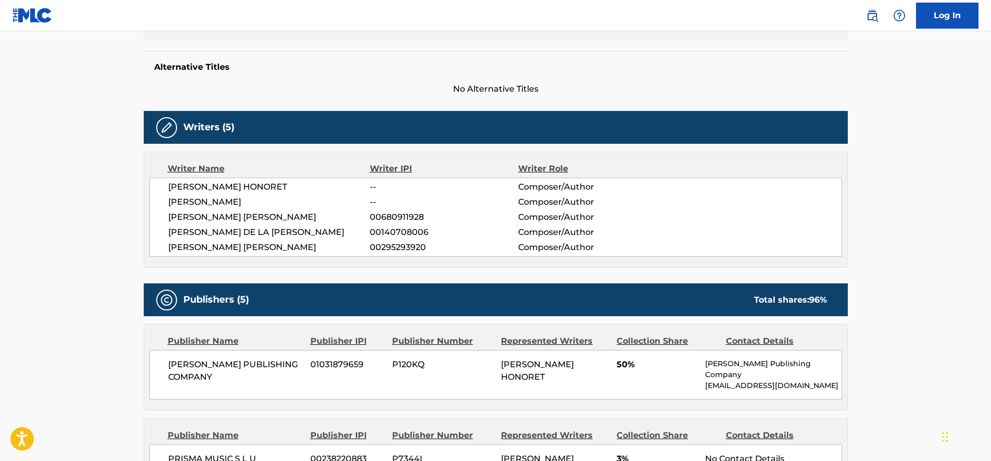
drag, startPoint x: 437, startPoint y: 204, endPoint x: 438, endPoint y: 238, distance: 34.4
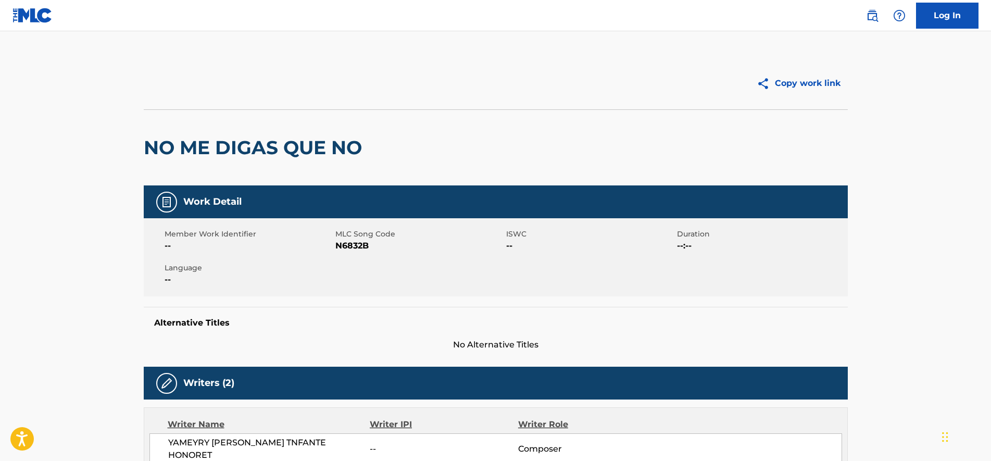
scroll to position [130, 0]
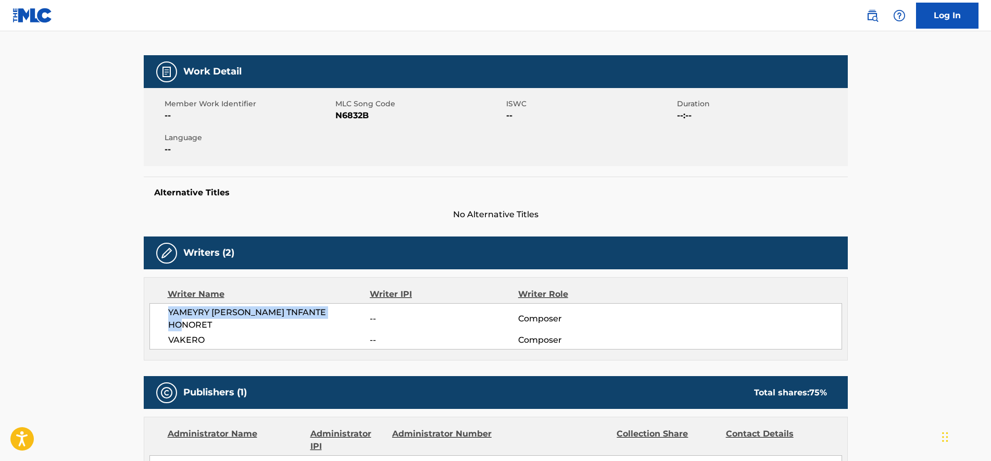
drag, startPoint x: 165, startPoint y: 314, endPoint x: 357, endPoint y: 320, distance: 192.2
click at [357, 320] on div "[PERSON_NAME] HONORET -- Composer VAKERO -- Composer" at bounding box center [495, 326] width 692 height 46
copy span "YAMEYRY [PERSON_NAME] TNFANTE HONORET"
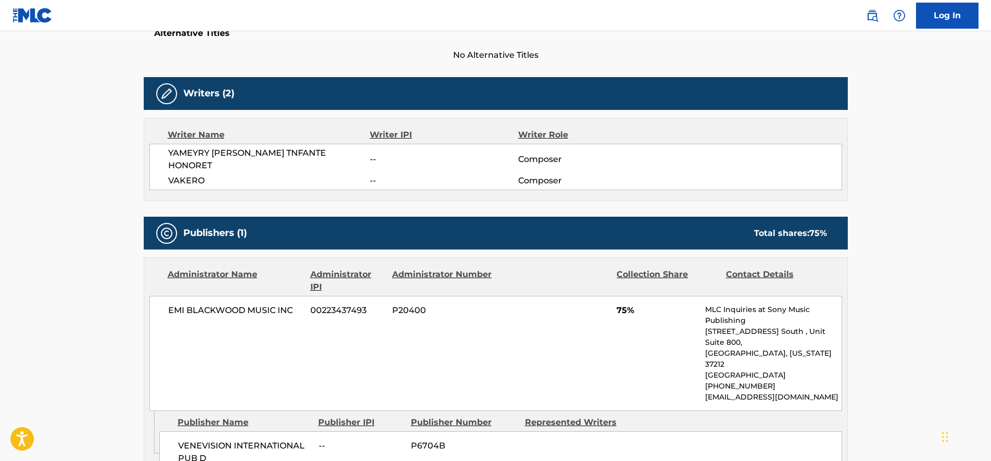
scroll to position [305, 0]
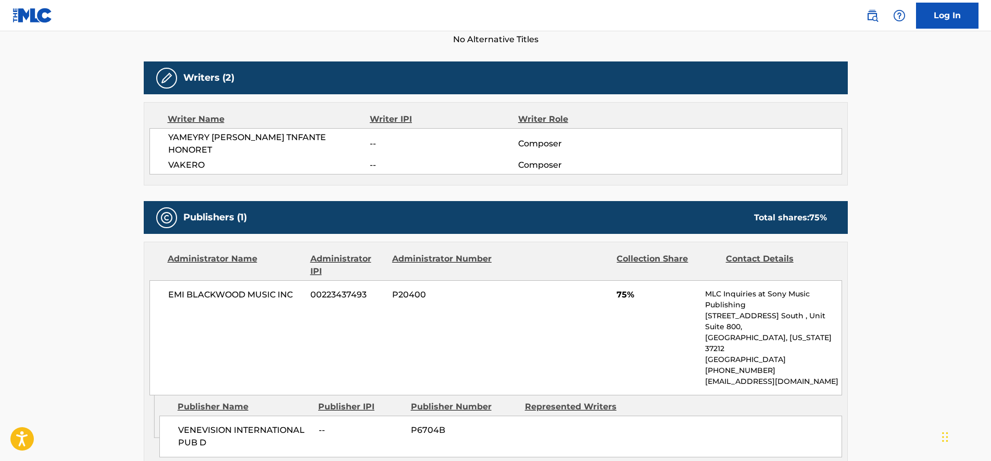
drag, startPoint x: 96, startPoint y: 193, endPoint x: 95, endPoint y: 234, distance: 40.6
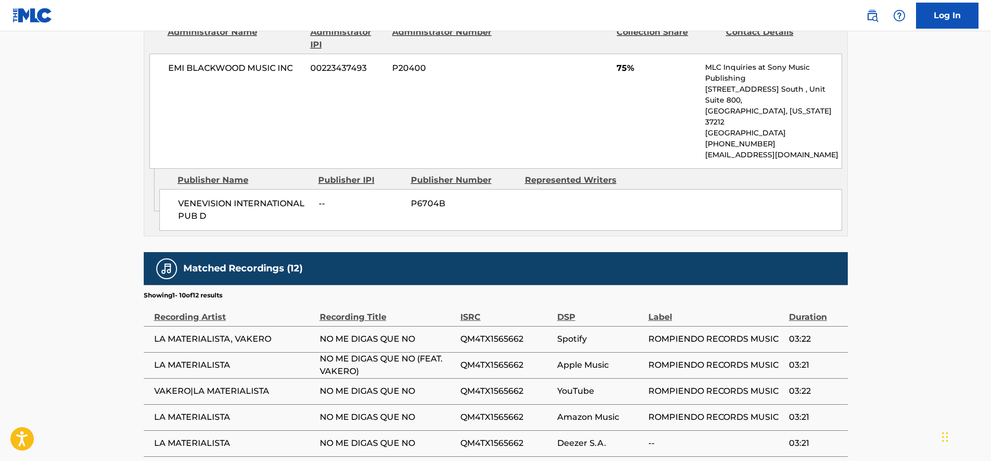
drag, startPoint x: 95, startPoint y: 234, endPoint x: 96, endPoint y: 253, distance: 18.8
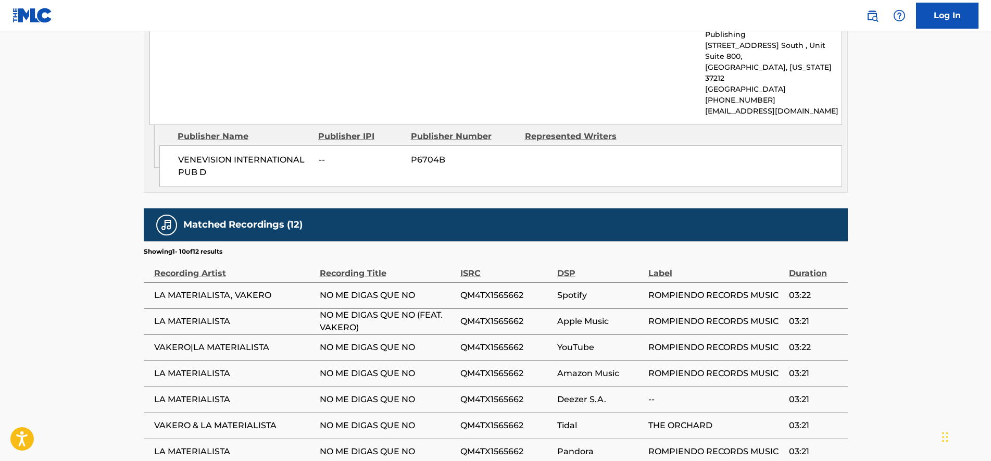
drag, startPoint x: 96, startPoint y: 253, endPoint x: 96, endPoint y: 280, distance: 27.6
